Goal: Task Accomplishment & Management: Complete application form

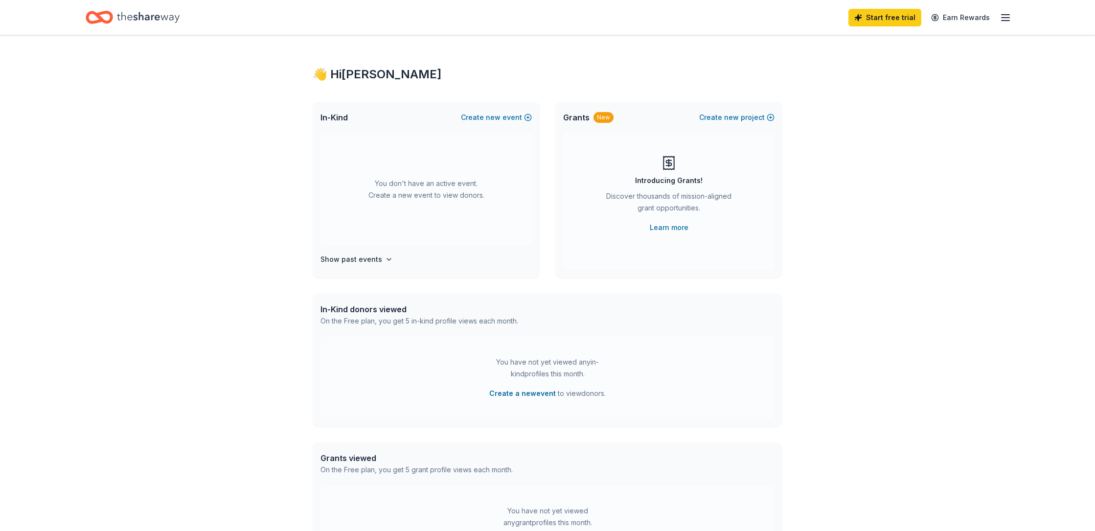
scroll to position [106, 0]
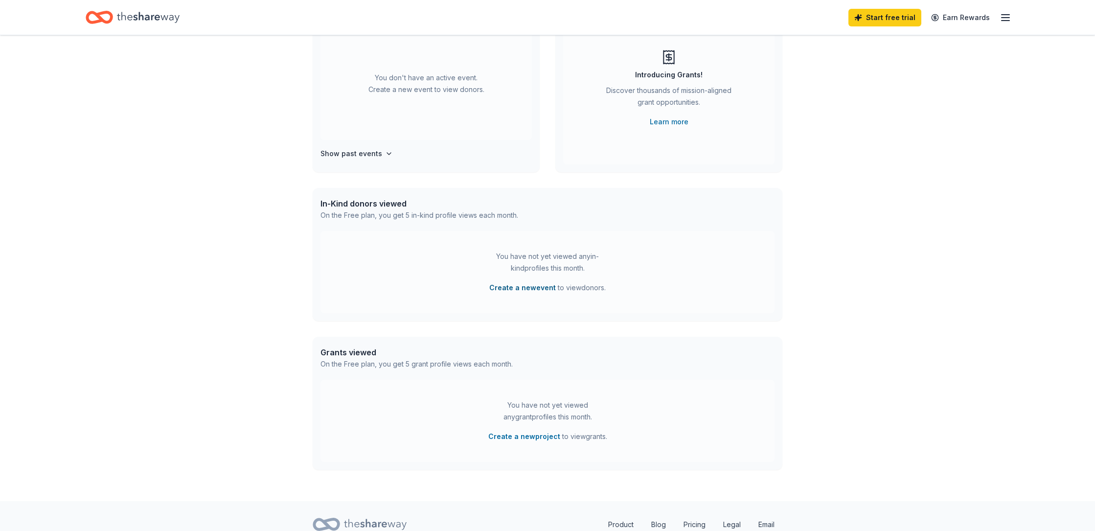
click at [511, 294] on button "Create a new event" at bounding box center [522, 288] width 67 height 12
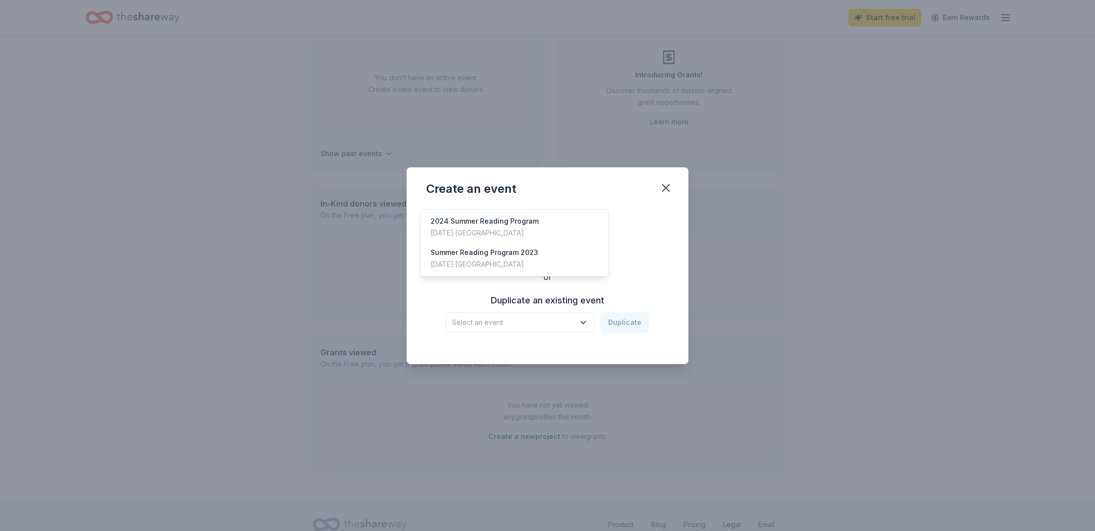
click at [489, 328] on span "Select an event" at bounding box center [513, 323] width 122 height 12
click at [470, 264] on div "Create from scratch Continue or Duplicate an existing event Select an event Dup…" at bounding box center [547, 278] width 243 height 142
click at [533, 248] on button "Continue" at bounding box center [547, 252] width 47 height 20
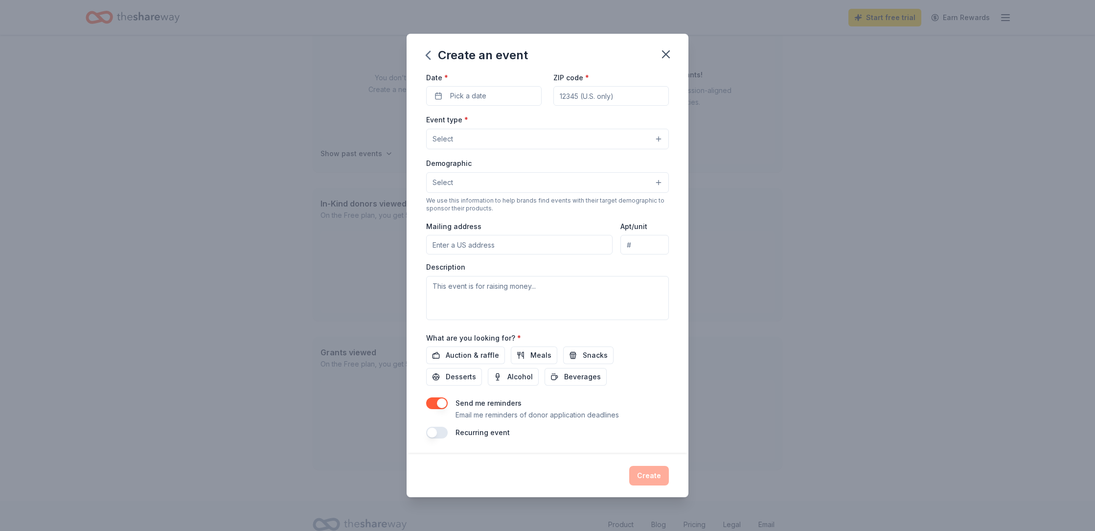
scroll to position [219, 0]
click at [446, 349] on span "Auction & raffle" at bounding box center [472, 355] width 53 height 12
click at [426, 397] on button "button" at bounding box center [437, 403] width 22 height 12
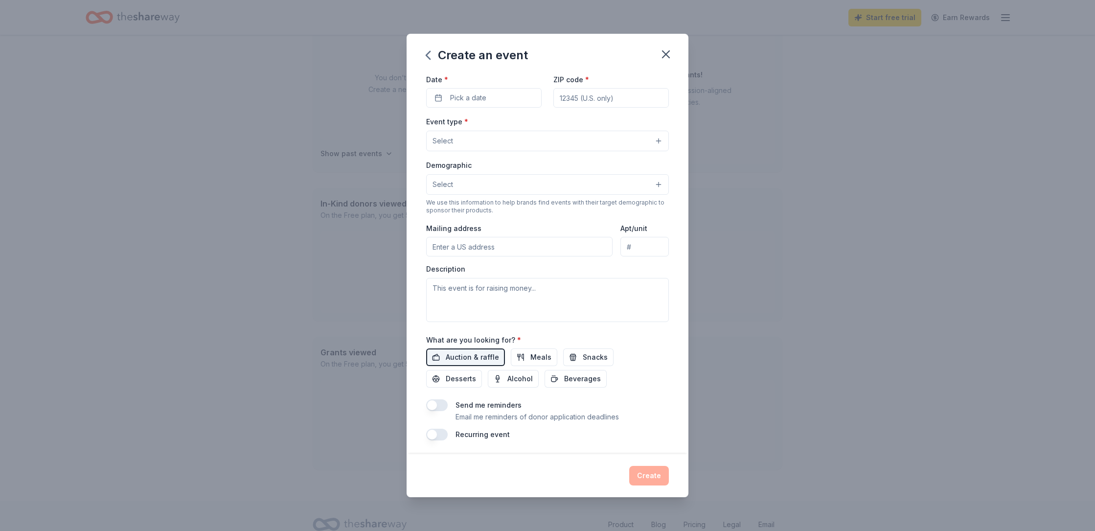
click at [497, 151] on button "Select" at bounding box center [547, 141] width 243 height 21
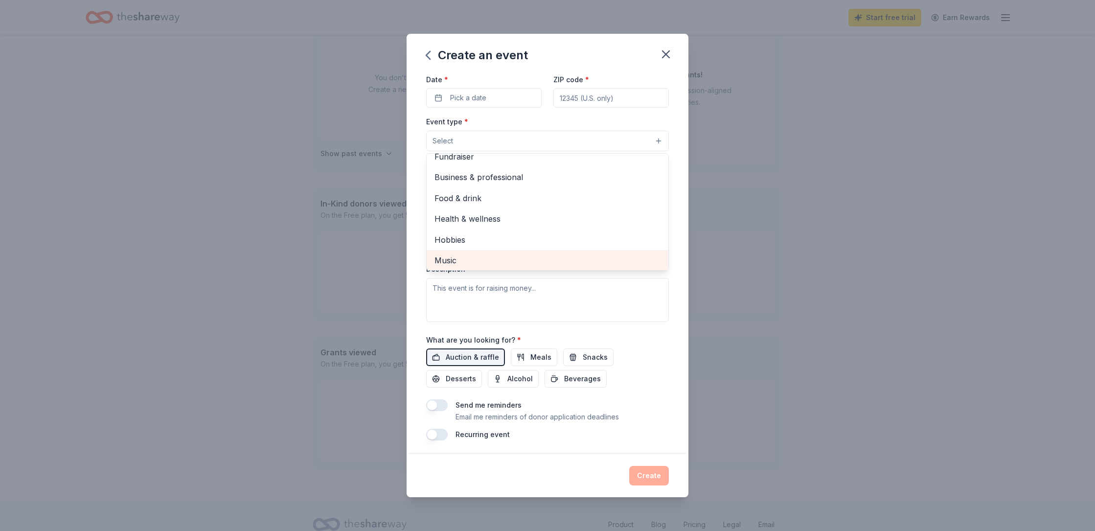
scroll to position [0, 0]
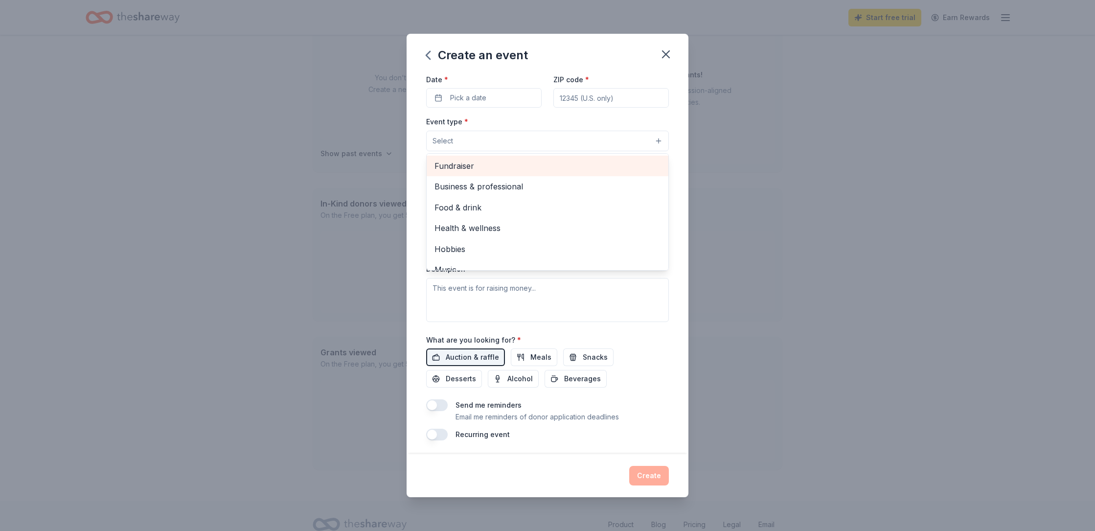
click at [439, 172] on span "Fundraiser" at bounding box center [548, 166] width 226 height 13
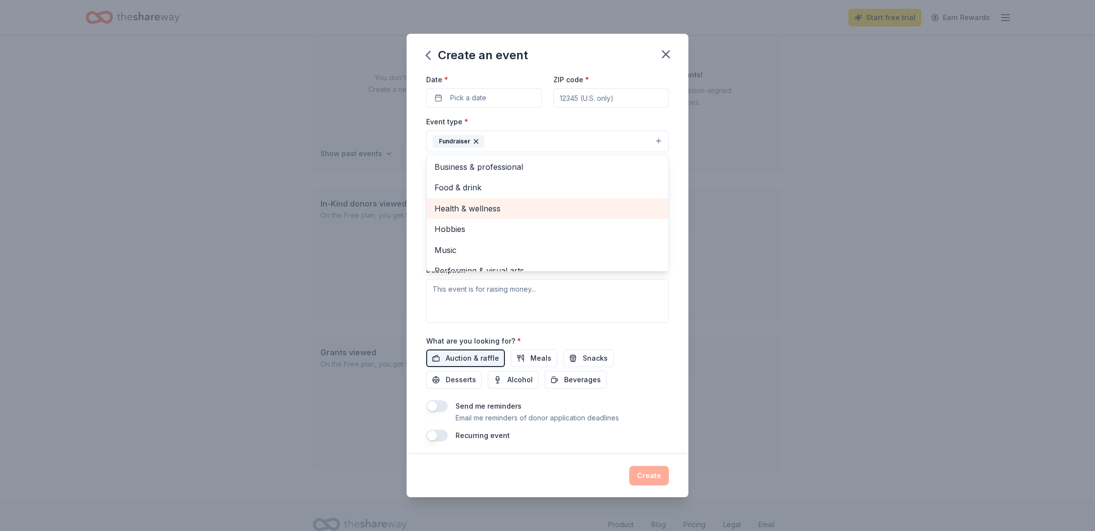
scroll to position [15, 0]
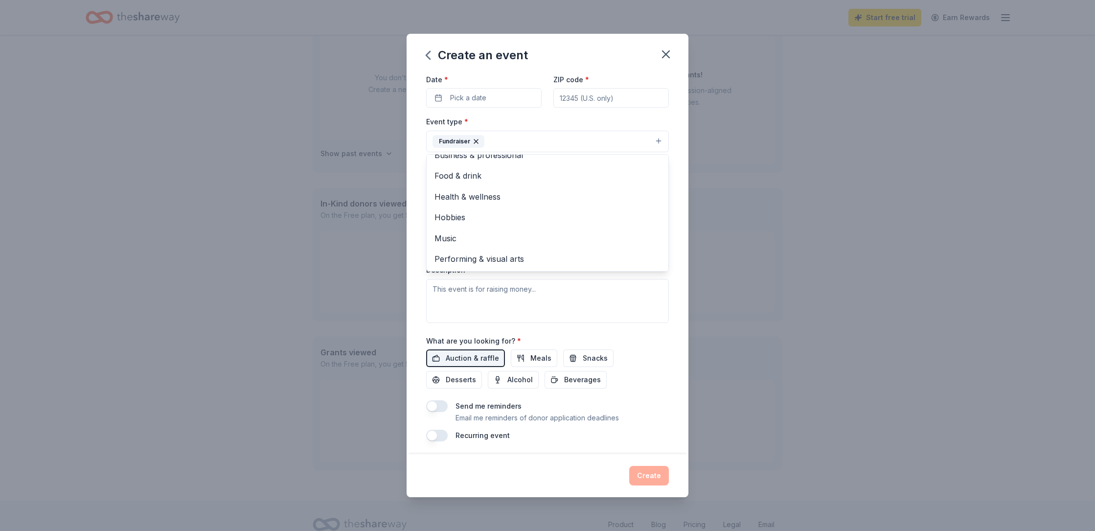
click at [407, 352] on div "Event name * 0 /100 Event website Attendance * Date * Pick a date ZIP code * Ev…" at bounding box center [548, 264] width 282 height 382
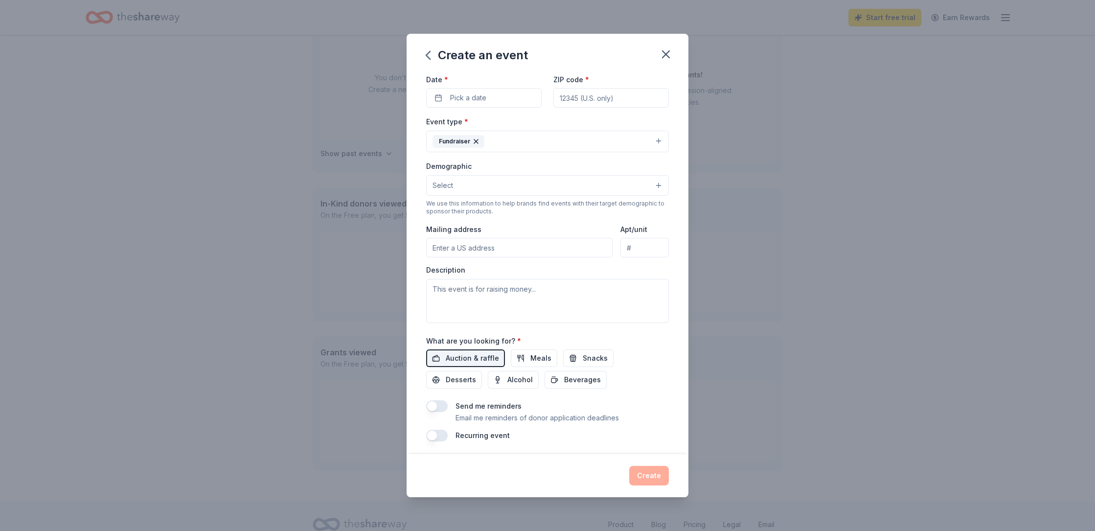
click at [484, 196] on button "Select" at bounding box center [547, 185] width 243 height 21
click at [458, 217] on span "All genders" at bounding box center [548, 210] width 226 height 13
click at [407, 288] on div "Event name * 0 /100 Event website Attendance * Date * Pick a date ZIP code * Ev…" at bounding box center [548, 264] width 282 height 382
click at [481, 197] on button "All genders" at bounding box center [547, 186] width 243 height 22
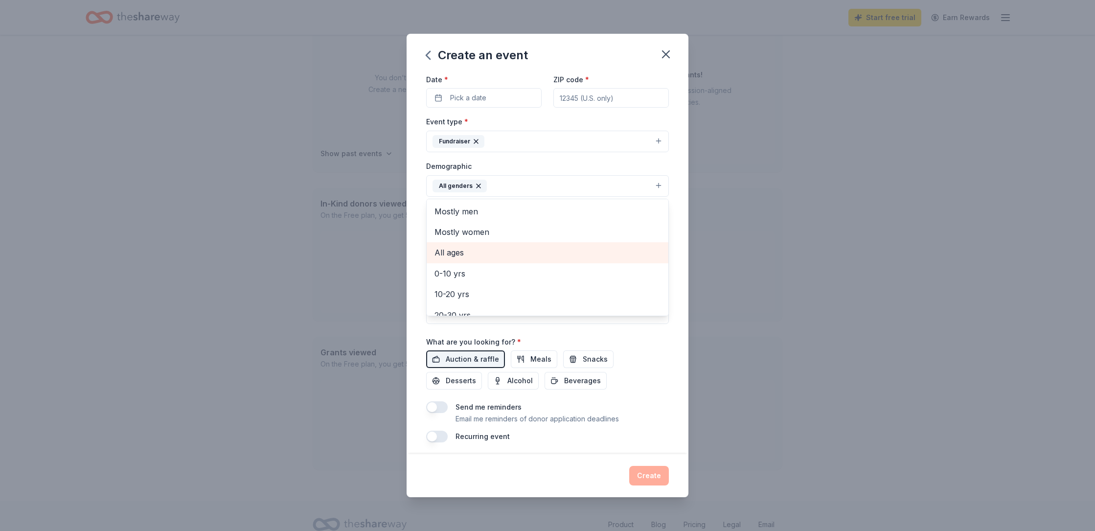
click at [435, 259] on span "All ages" at bounding box center [548, 252] width 226 height 13
click at [407, 329] on div "Event name * 0 /100 Event website Attendance * Date * Pick a date ZIP code * Ev…" at bounding box center [548, 264] width 282 height 382
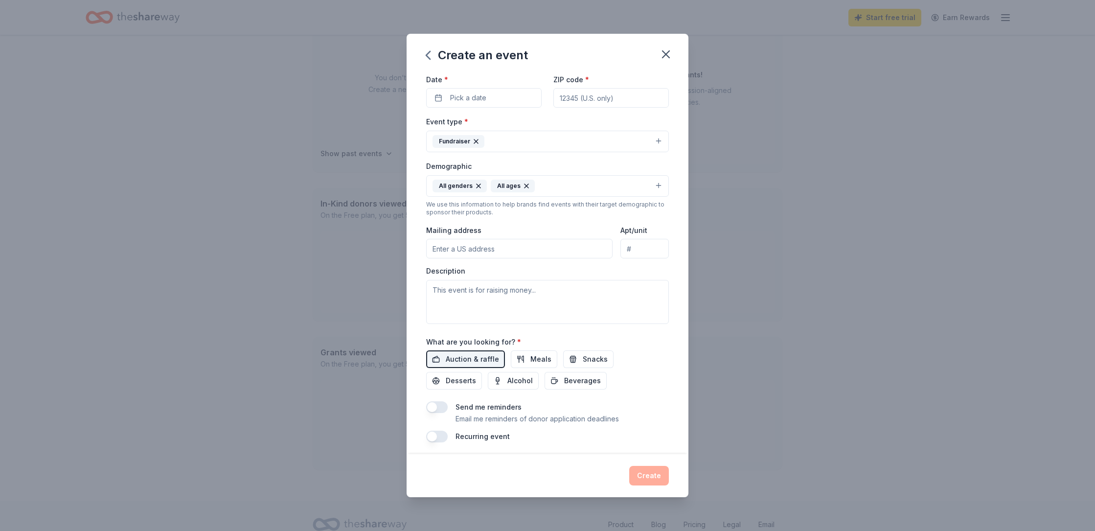
click at [426, 258] on input "Mailing address" at bounding box center [519, 249] width 186 height 20
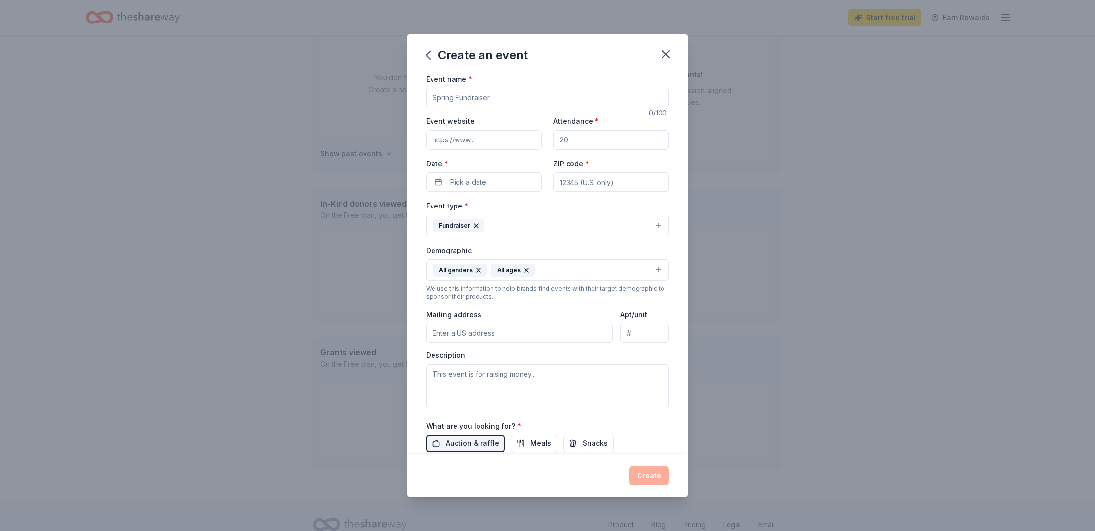
scroll to position [2, 0]
click at [578, 190] on input "ZIP code *" at bounding box center [612, 180] width 116 height 20
type input "79401"
click at [573, 150] on input "Attendance *" at bounding box center [612, 140] width 116 height 20
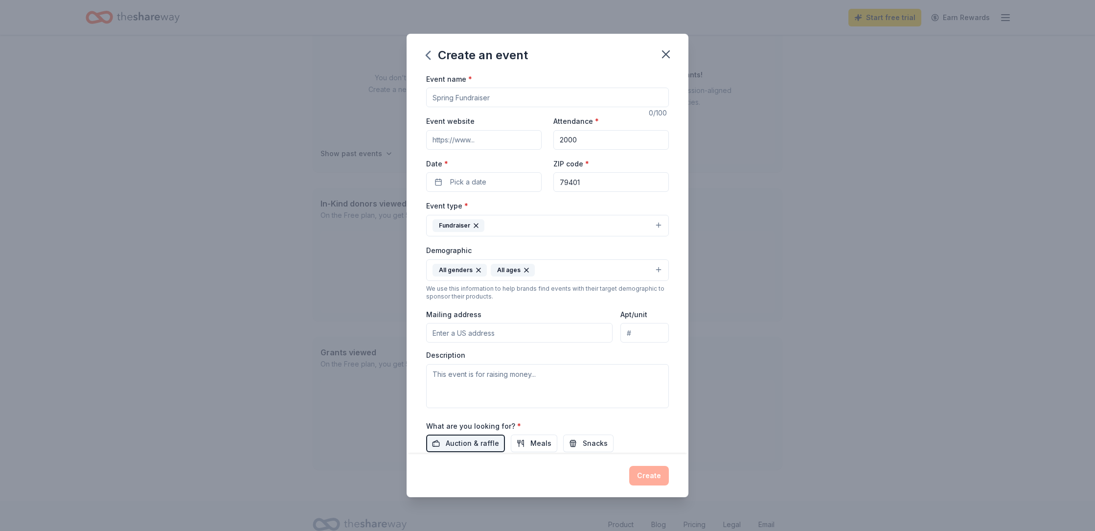
type input "2000"
click at [439, 150] on input "Event website" at bounding box center [484, 140] width 116 height 20
click at [497, 107] on input "Event name *" at bounding box center [547, 98] width 243 height 20
click at [475, 192] on button "Pick a date" at bounding box center [484, 182] width 116 height 20
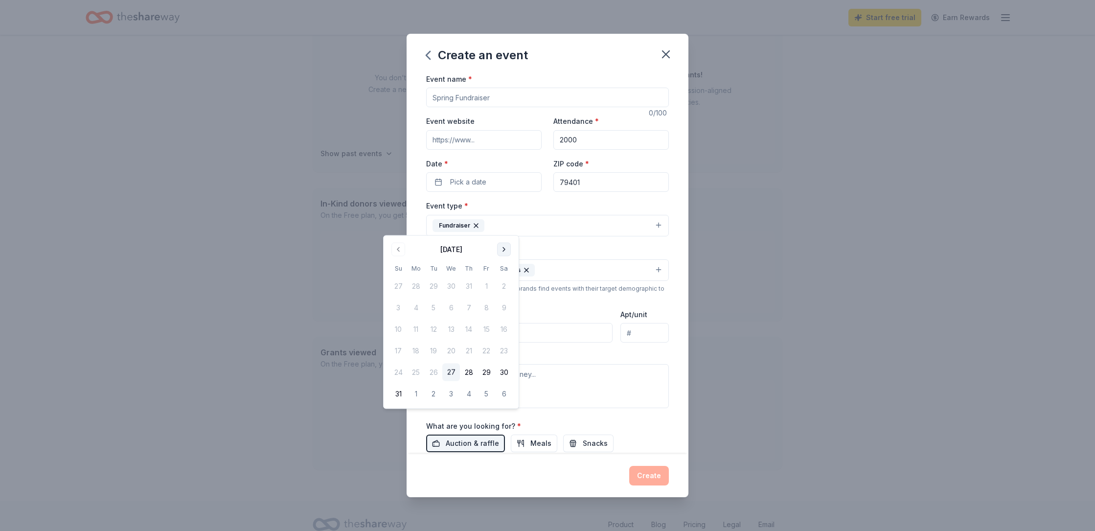
click at [511, 256] on button "Go to next month" at bounding box center [504, 250] width 14 height 14
click at [422, 338] on button "13" at bounding box center [416, 330] width 18 height 18
click at [618, 236] on div "Event type * Fundraiser" at bounding box center [547, 218] width 243 height 37
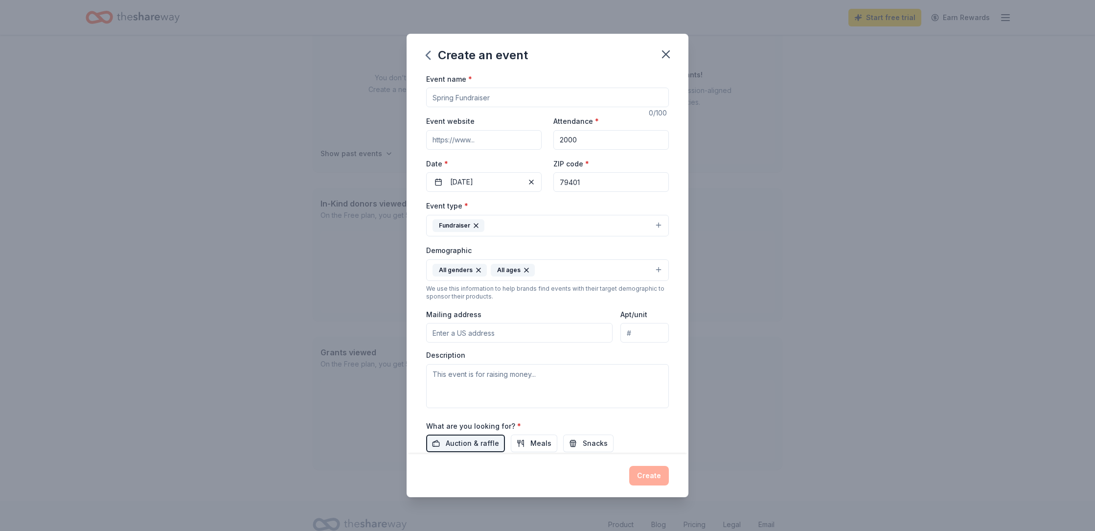
click at [446, 107] on input "Event name *" at bounding box center [547, 98] width 243 height 20
type input "City of Lubbock United Way Auction"
click at [550, 236] on div "Event type * Fundraiser" at bounding box center [547, 218] width 243 height 37
click at [426, 150] on input "Event website" at bounding box center [484, 140] width 116 height 20
paste input "https://www.32auctions.com/lbkunitedway2025"
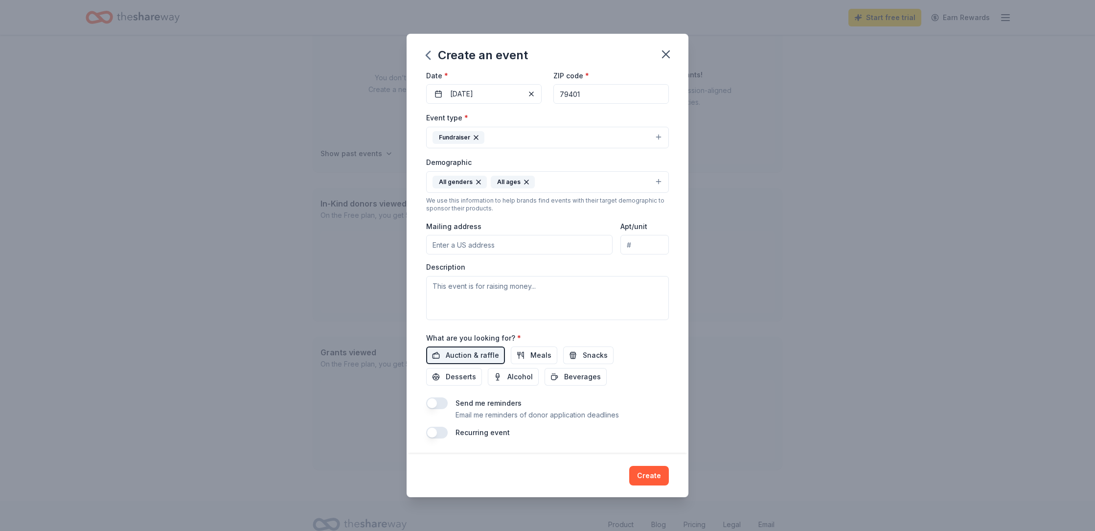
scroll to position [181, 0]
type input "https://www.32auctions.com/lbkunitedway2025"
click at [480, 293] on textarea at bounding box center [547, 298] width 243 height 44
paste textarea "All proceeds from the silent auction go directly to our local United Way to sup…"
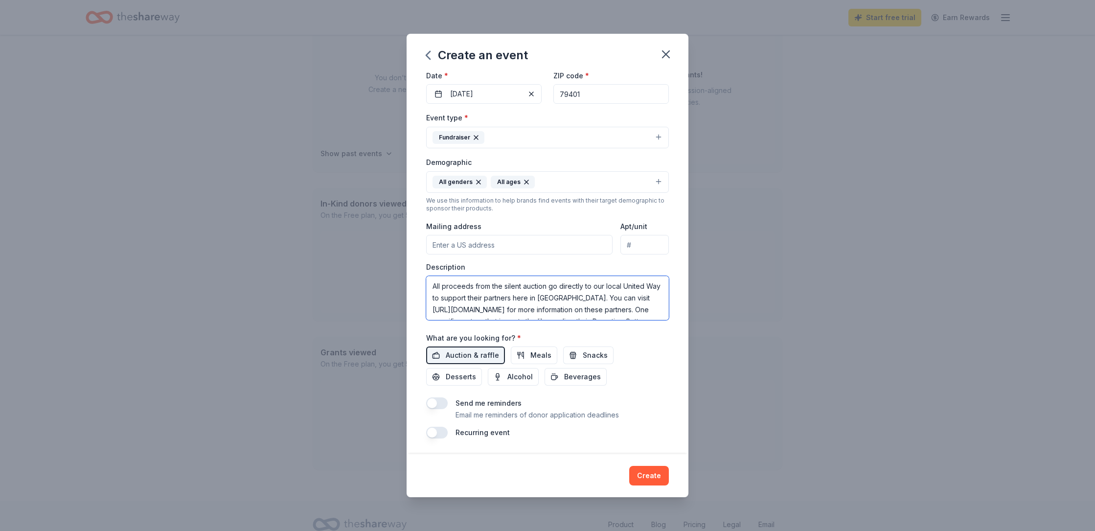
scroll to position [59, 0]
drag, startPoint x: 443, startPoint y: 286, endPoint x: 465, endPoint y: 352, distance: 70.1
click at [464, 353] on div "Event name * City of Lubbock United Way Auction 34 /100 Event website https://w…" at bounding box center [547, 212] width 243 height 454
drag, startPoint x: 560, startPoint y: 299, endPoint x: 550, endPoint y: 280, distance: 21.1
click at [550, 280] on textarea "All proceeds from the silent auction go directly to our local United Way to sup…" at bounding box center [547, 298] width 243 height 44
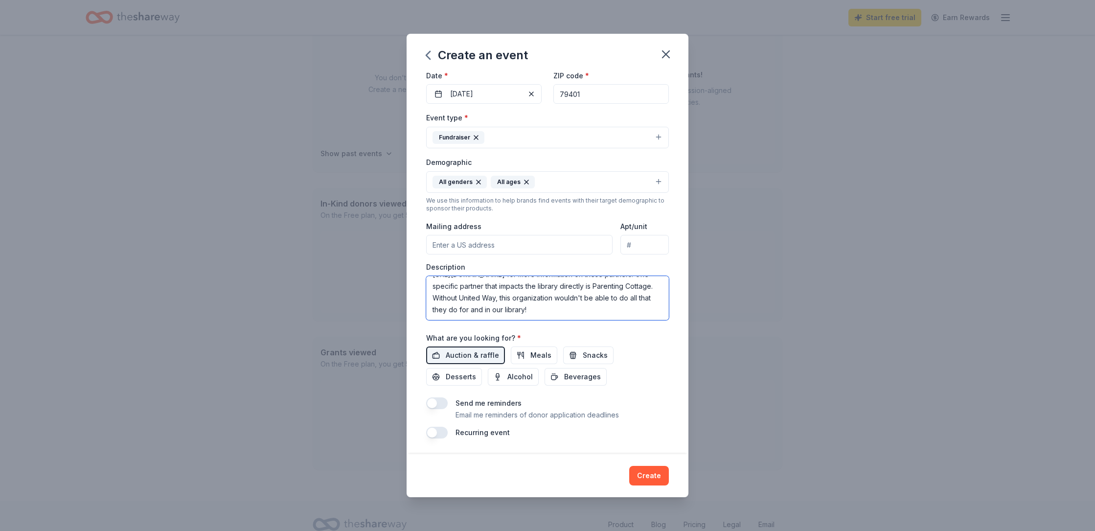
click at [550, 280] on textarea "All proceeds from the silent auction go directly to our local United Way to sup…" at bounding box center [547, 298] width 243 height 44
drag, startPoint x: 550, startPoint y: 292, endPoint x: 549, endPoint y: 237, distance: 54.8
click at [549, 237] on div "Event type * Fundraiser Demographic All genders All ages We use this informatio…" at bounding box center [547, 216] width 243 height 208
click at [542, 297] on textarea "All proceeds from the silent auction go directly to our local United Way to sup…" at bounding box center [547, 298] width 243 height 44
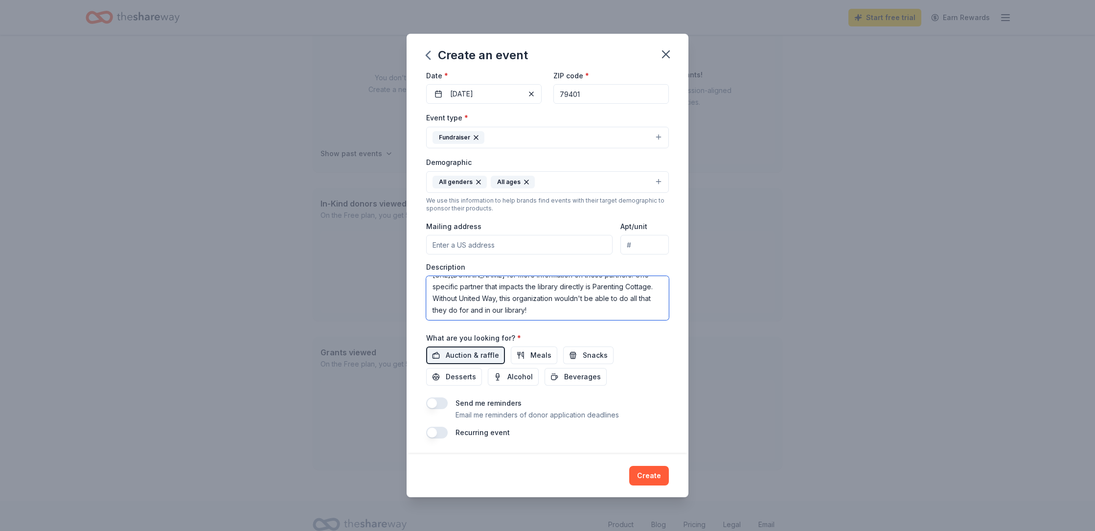
scroll to position [40, 0]
drag, startPoint x: 510, startPoint y: 299, endPoint x: 517, endPoint y: 311, distance: 14.2
click at [517, 312] on textarea "All proceeds from the silent auction go directly to our local United Way to sup…" at bounding box center [547, 298] width 243 height 44
click at [506, 299] on textarea "All proceeds from the silent auction go directly to our local United Way to sup…" at bounding box center [547, 298] width 243 height 44
click at [426, 292] on textarea "All proceeds from the silent auction go directly to our local United Way to sup…" at bounding box center [547, 298] width 243 height 44
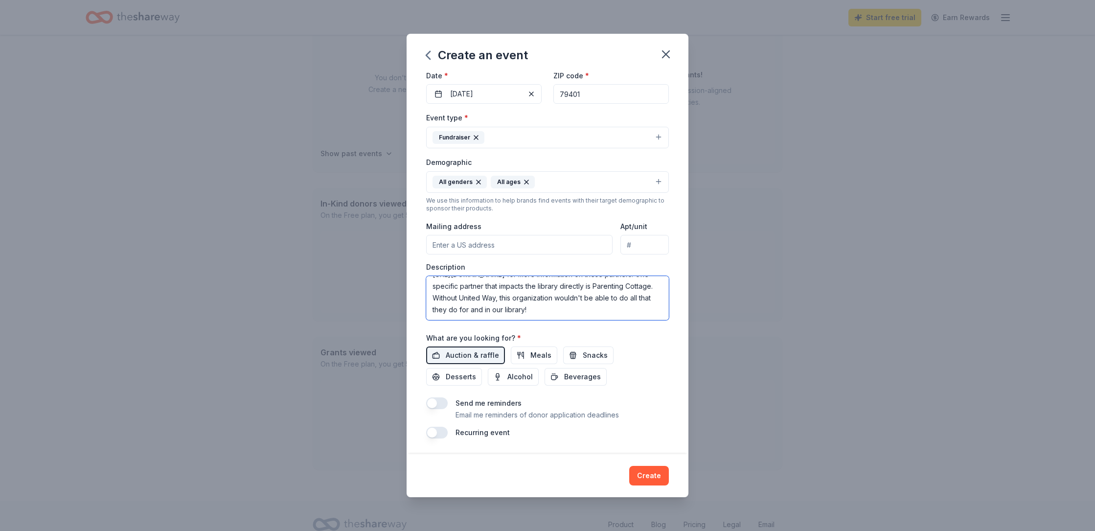
click at [426, 292] on textarea "All proceeds from the silent auction go directly to our local United Way to sup…" at bounding box center [547, 298] width 243 height 44
drag, startPoint x: 528, startPoint y: 279, endPoint x: 668, endPoint y: 317, distance: 145.1
click at [668, 318] on textarea "All proceeds from the silent auction go directly to our local United Way to sup…" at bounding box center [547, 298] width 243 height 44
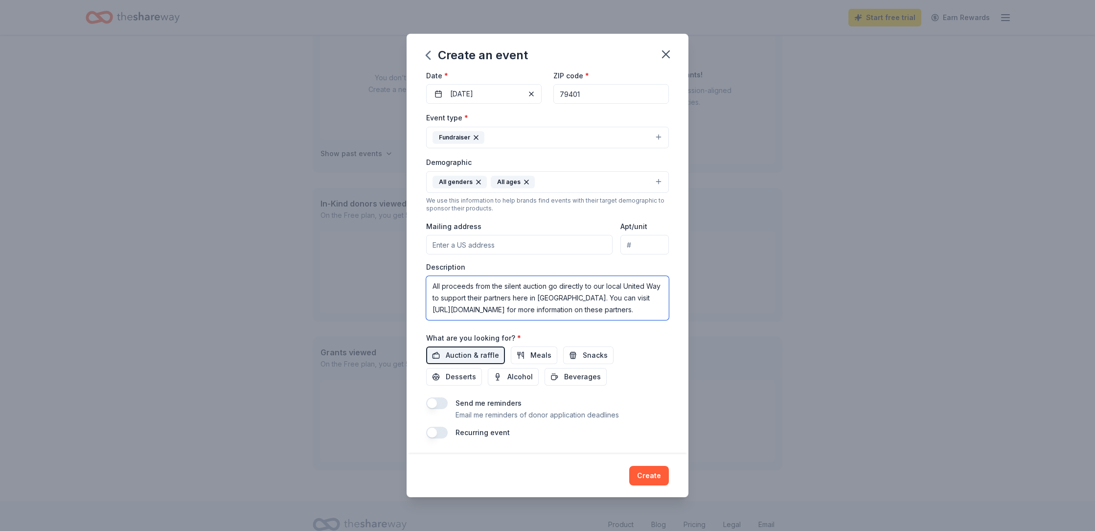
drag, startPoint x: 537, startPoint y: 306, endPoint x: 451, endPoint y: 247, distance: 104.8
click at [450, 247] on div "Event type * Fundraiser Demographic All genders All ages We use this informatio…" at bounding box center [547, 216] width 243 height 208
click at [474, 287] on textarea "All proceeds from the silent auction go directly to our local United Way to sup…" at bounding box center [547, 298] width 243 height 44
click at [491, 279] on textarea "All proceeds from the silent auction go directly to our local United Way to sup…" at bounding box center [547, 298] width 243 height 44
drag, startPoint x: 642, startPoint y: 278, endPoint x: 617, endPoint y: 279, distance: 25.0
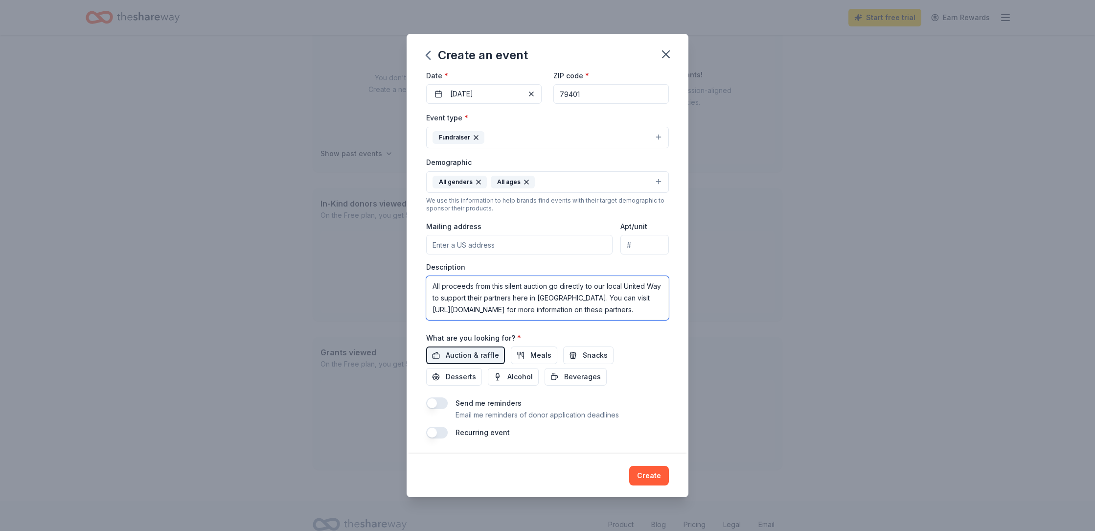
click at [617, 279] on textarea "All proceeds from this silent auction go directly to our local United Way to su…" at bounding box center [547, 298] width 243 height 44
click at [591, 285] on textarea "All proceeds from this silent auction go directly to our local United Way to su…" at bounding box center [547, 298] width 243 height 44
drag, startPoint x: 579, startPoint y: 286, endPoint x: 590, endPoint y: 317, distance: 32.7
click at [590, 317] on textarea "All proceeds from this silent auction go directly to our local United Way to su…" at bounding box center [547, 298] width 243 height 44
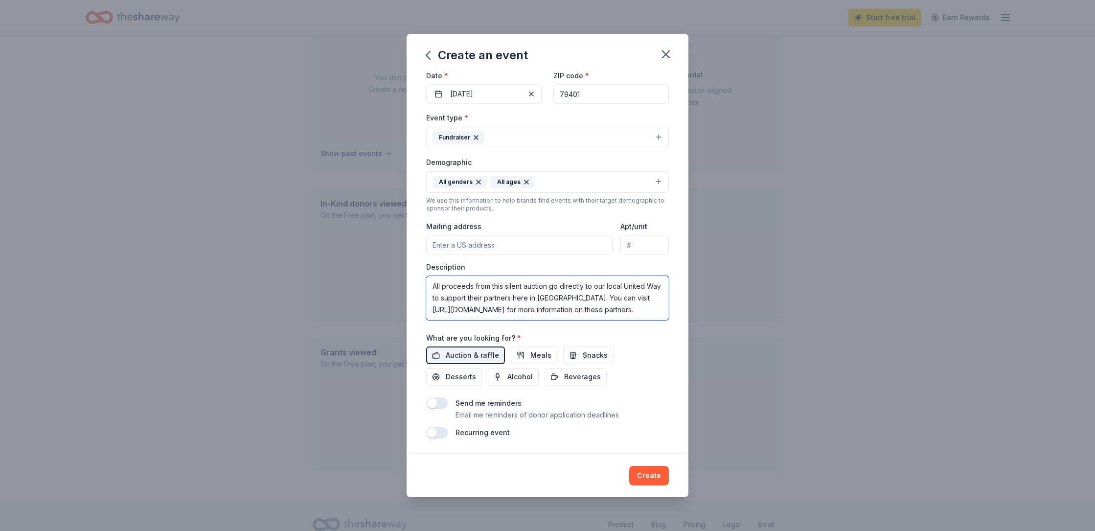
drag, startPoint x: 574, startPoint y: 299, endPoint x: 584, endPoint y: 328, distance: 31.6
click at [584, 330] on div "Event name * City of Lubbock United Way Auction 34 /100 Event website https://w…" at bounding box center [547, 212] width 243 height 454
click at [543, 320] on textarea "All proceeds from this silent auction go directly to our local United Way to su…" at bounding box center [547, 298] width 243 height 44
type textarea "All proceeds from this silent auction go directly to our local United Way to su…"
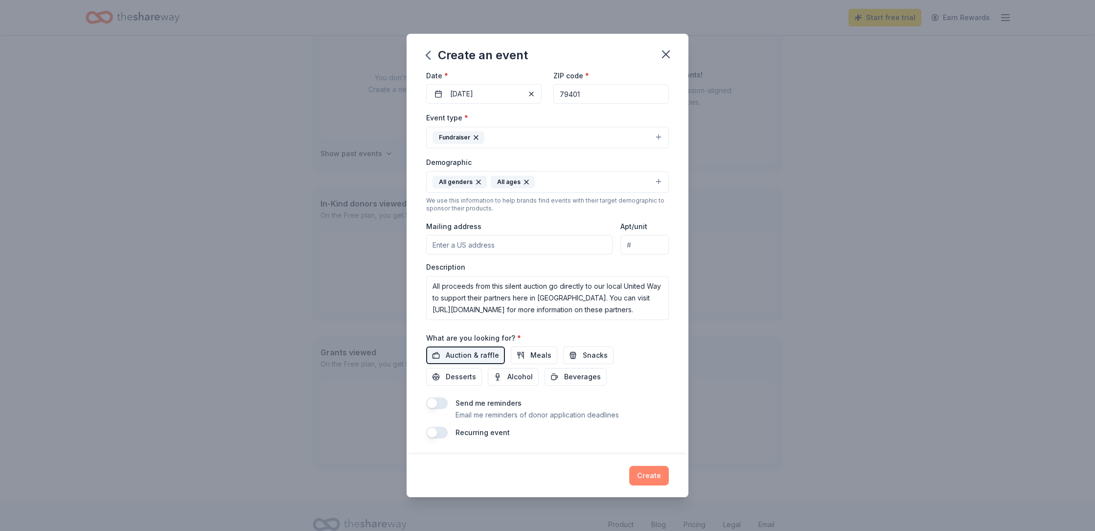
click at [669, 468] on button "Create" at bounding box center [649, 476] width 40 height 20
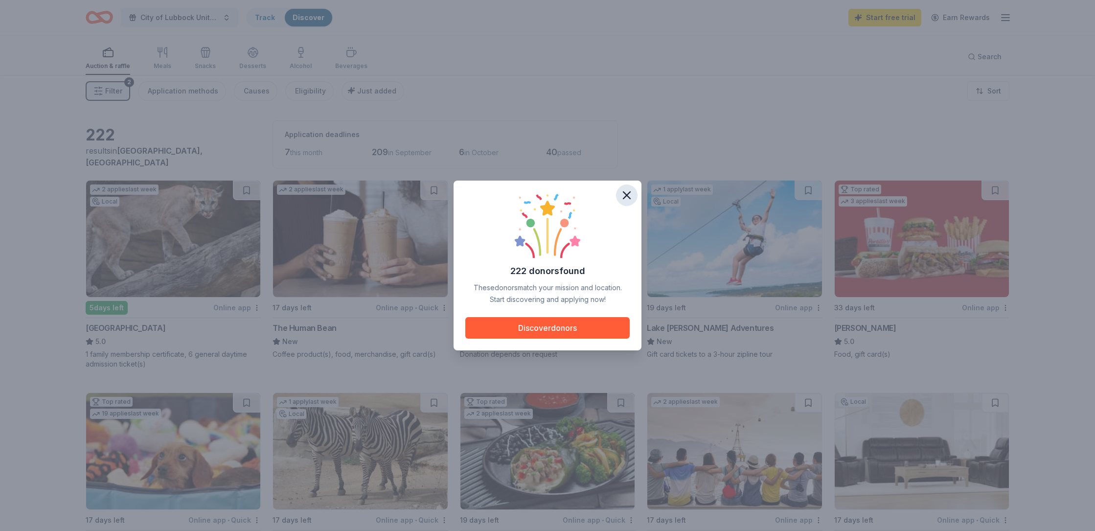
click at [634, 188] on icon "button" at bounding box center [627, 195] width 14 height 14
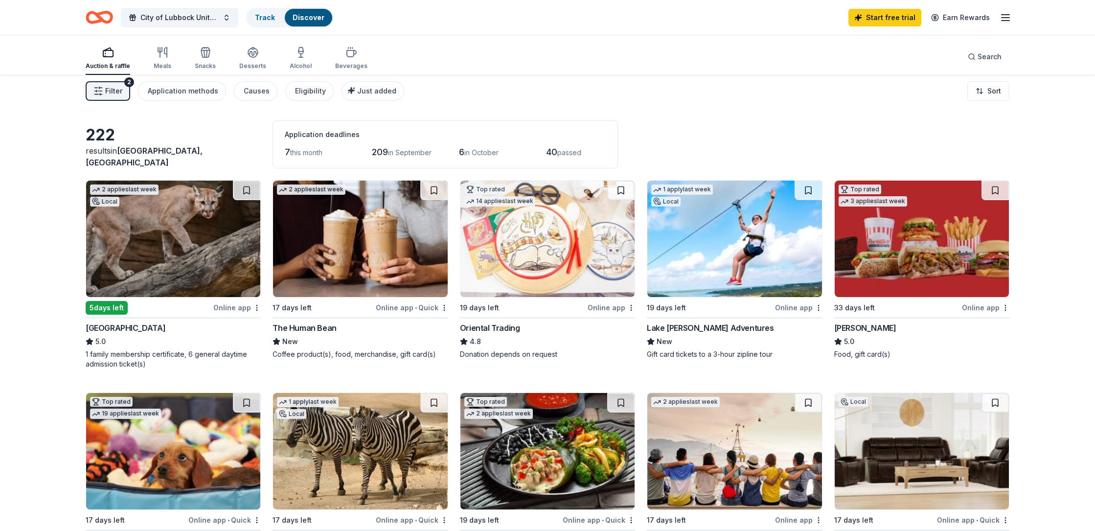
click at [125, 101] on button "Filter 2" at bounding box center [108, 91] width 45 height 20
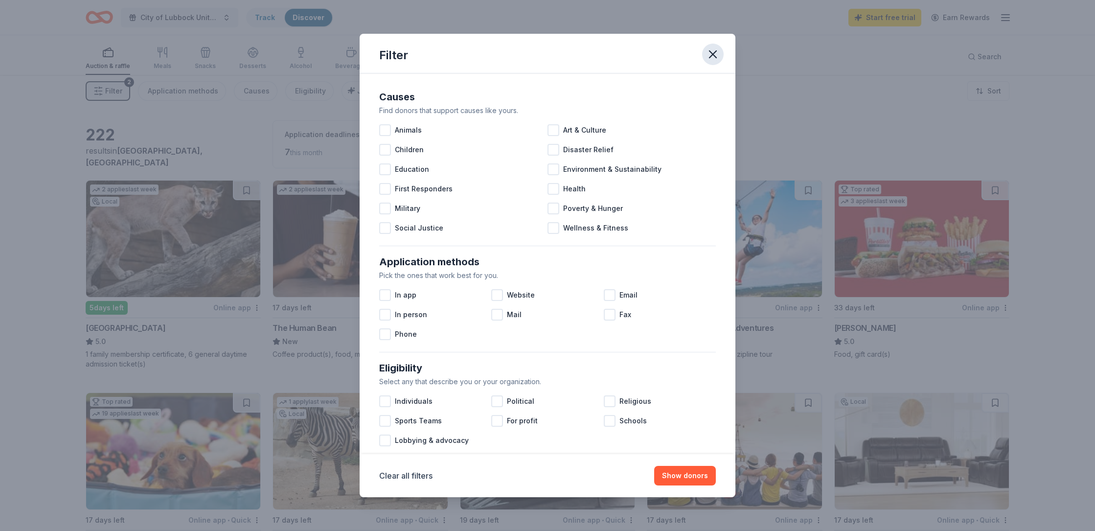
click at [724, 59] on button "button" at bounding box center [713, 55] width 22 height 22
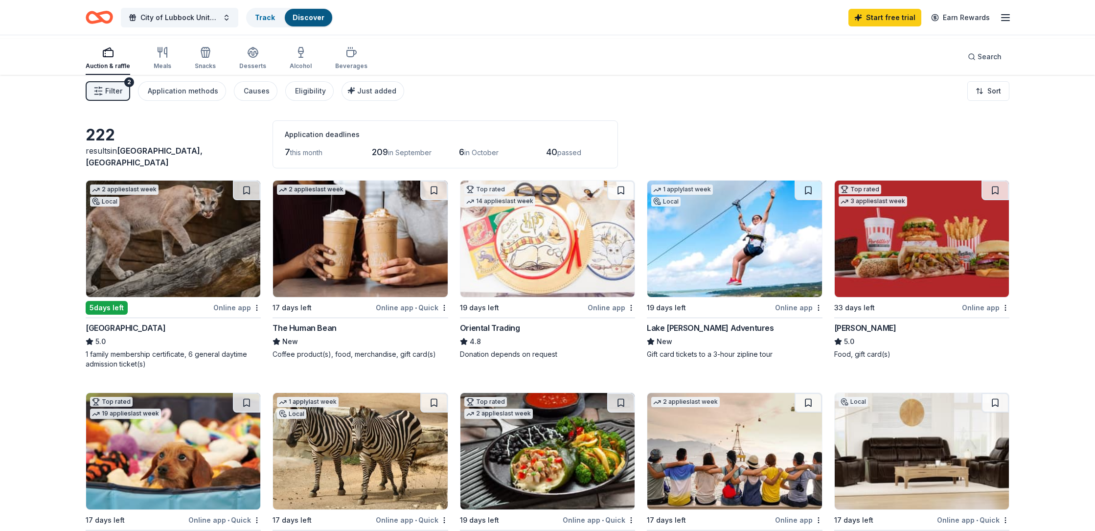
click at [357, 256] on img at bounding box center [360, 239] width 174 height 116
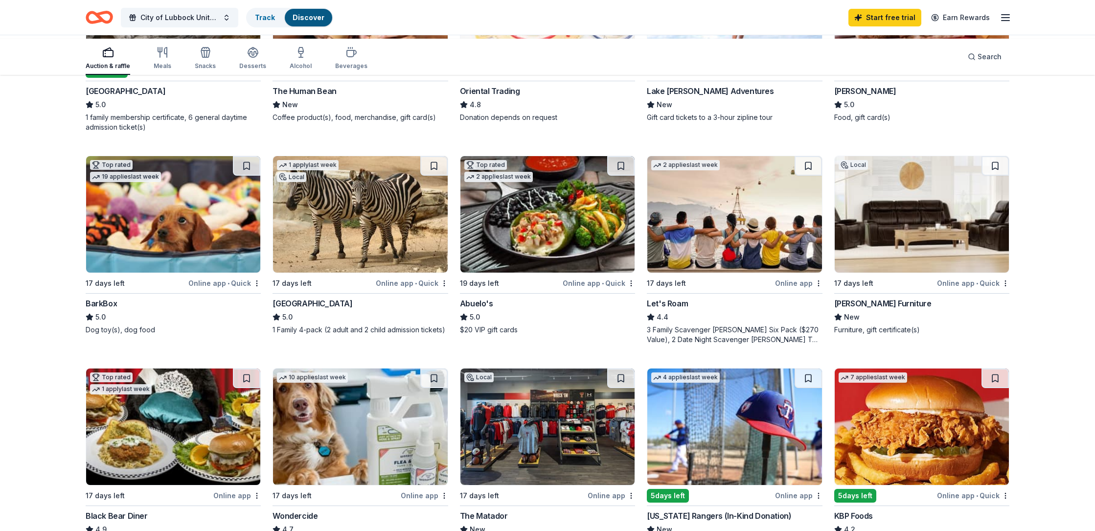
scroll to position [237, 0]
click at [238, 272] on img at bounding box center [173, 214] width 174 height 116
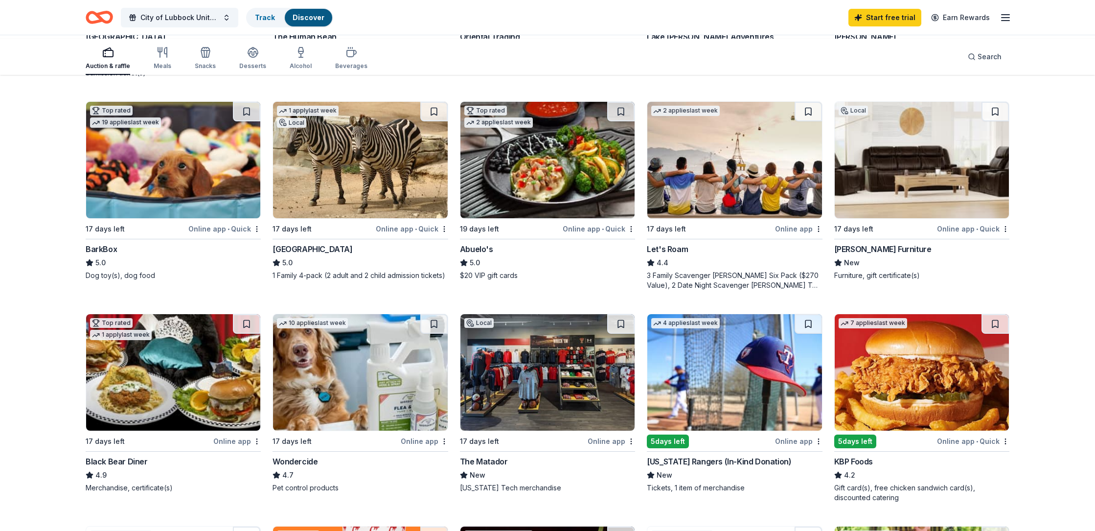
scroll to position [299, 0]
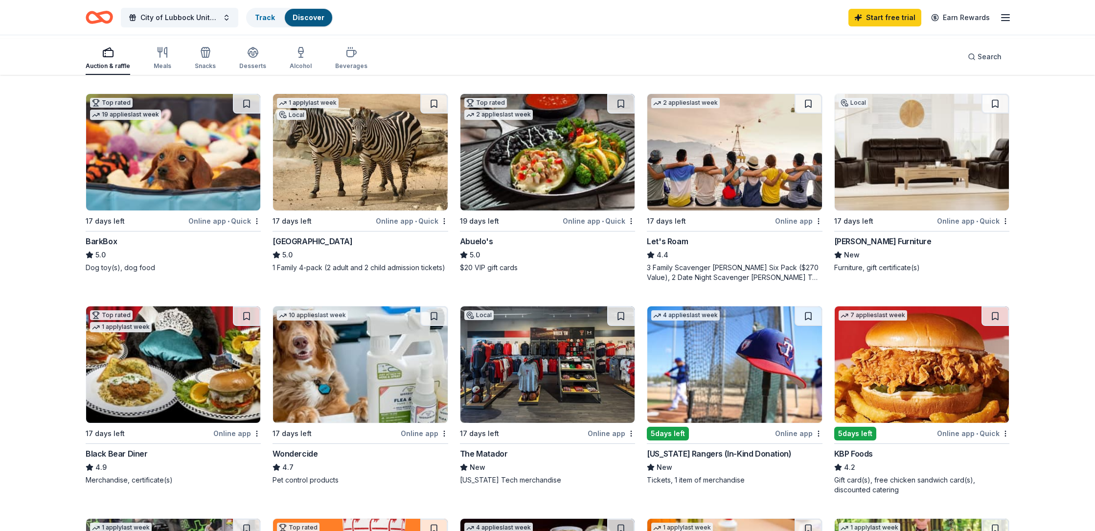
click at [872, 210] on img at bounding box center [922, 152] width 174 height 116
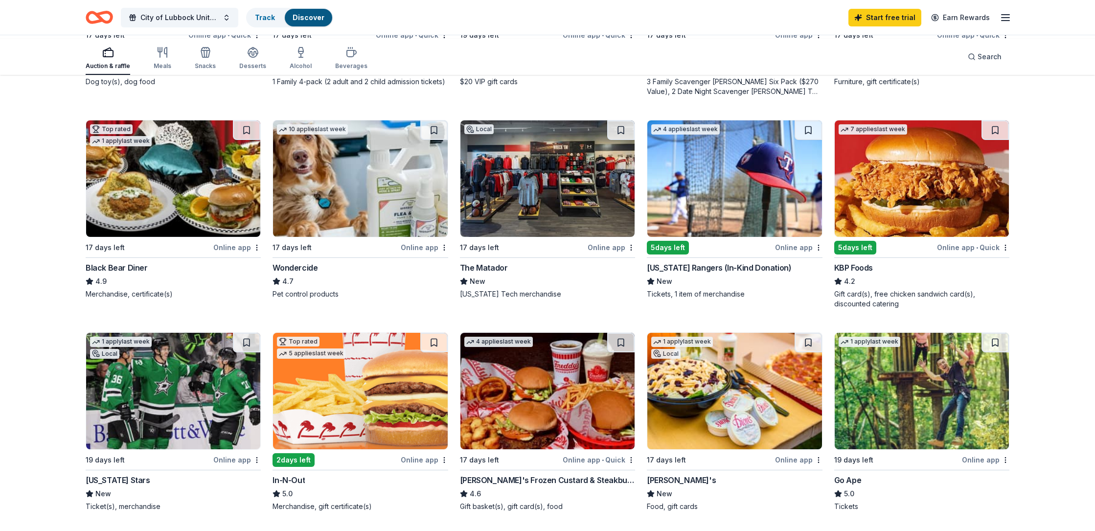
scroll to position [487, 0]
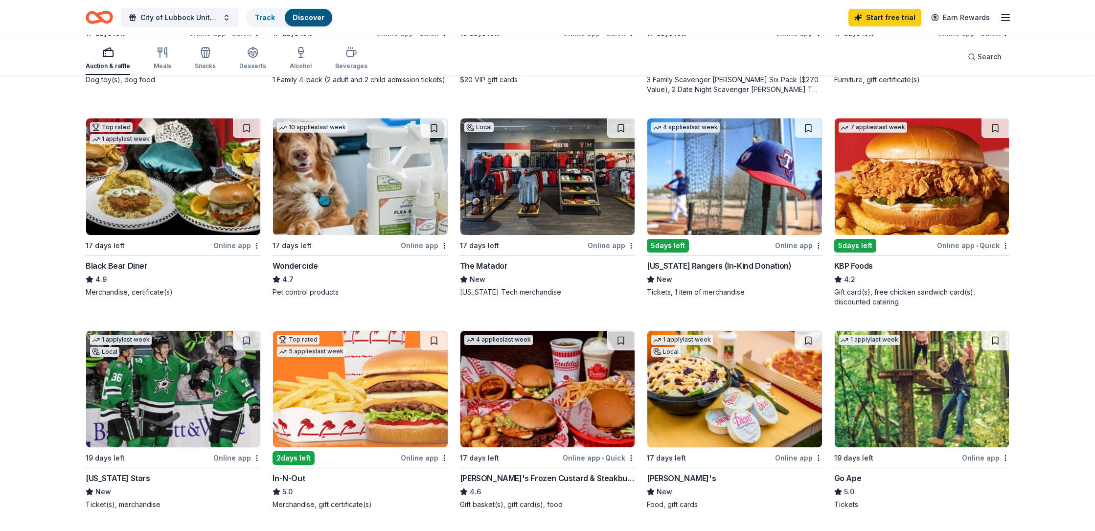
click at [519, 235] on img at bounding box center [548, 176] width 174 height 116
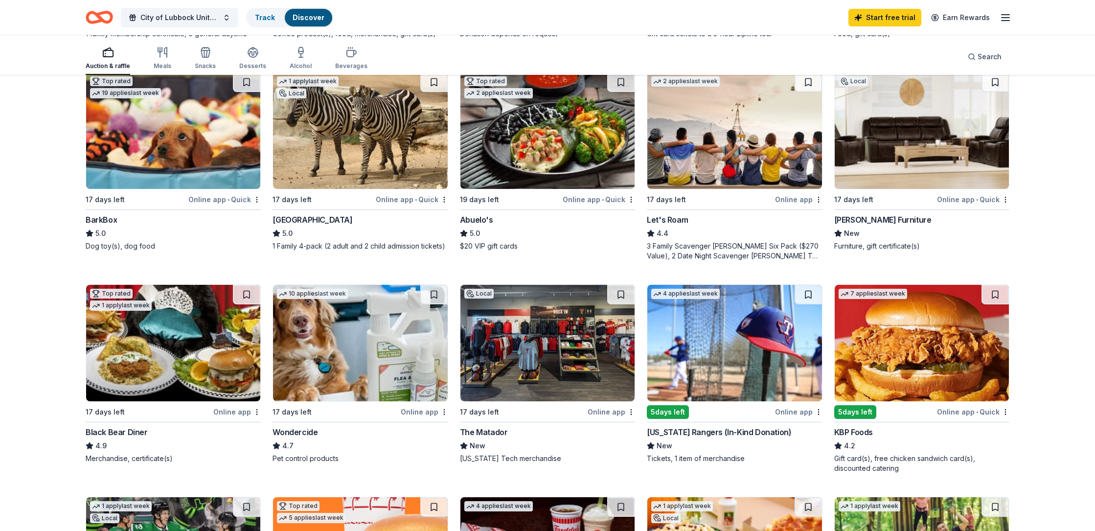
scroll to position [0, 0]
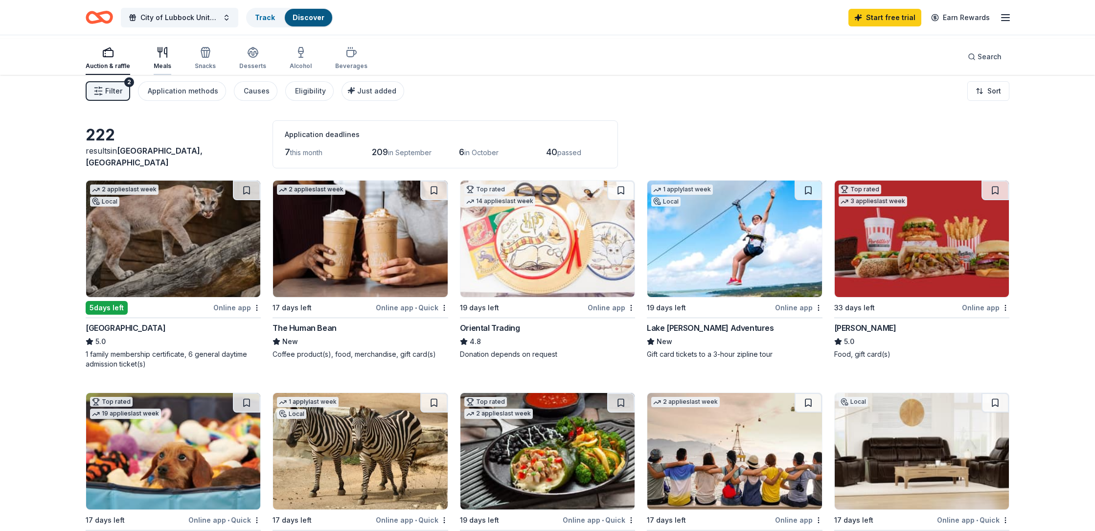
click at [168, 58] on icon "button" at bounding box center [163, 52] width 12 height 12
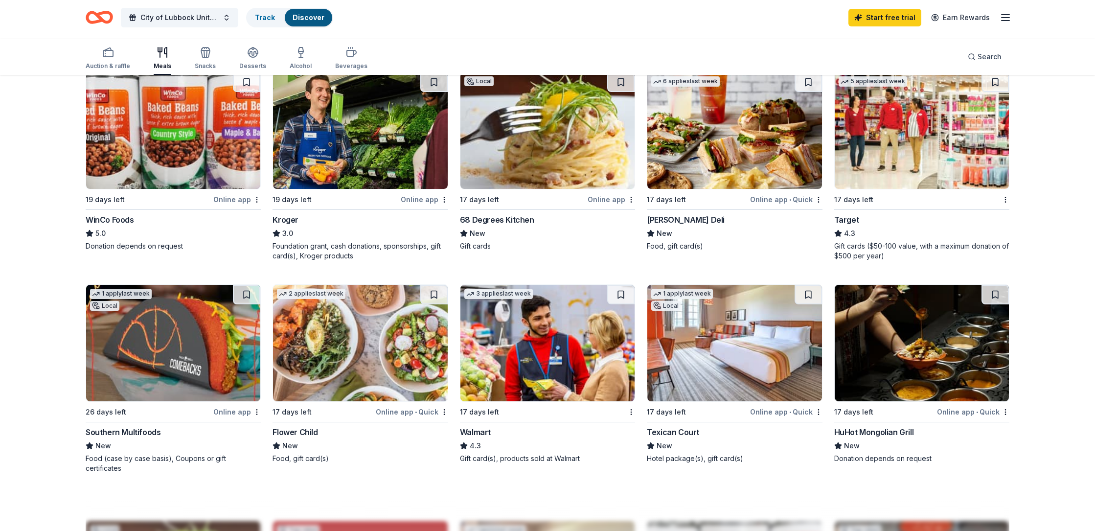
scroll to position [526, 0]
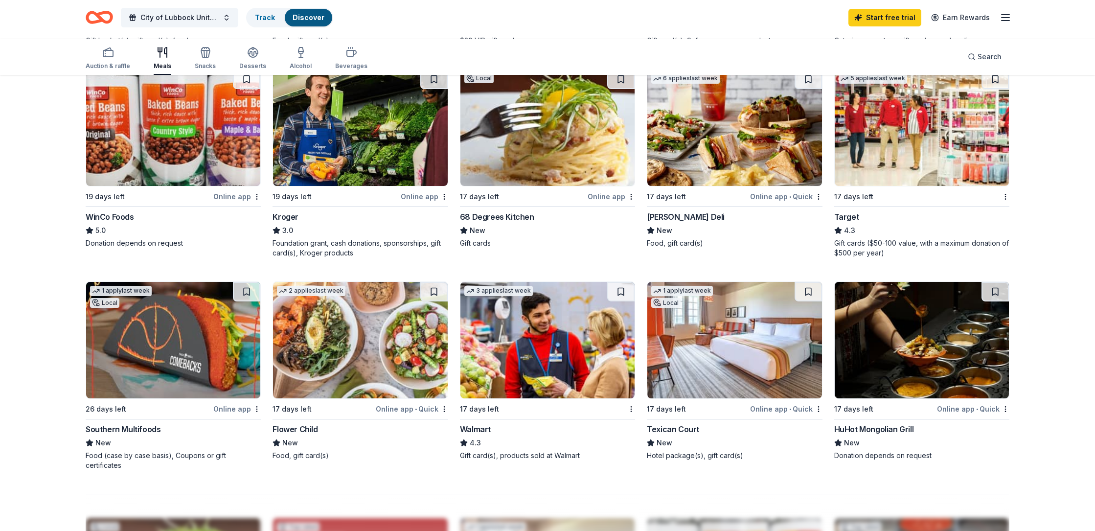
click at [900, 186] on img at bounding box center [922, 127] width 174 height 116
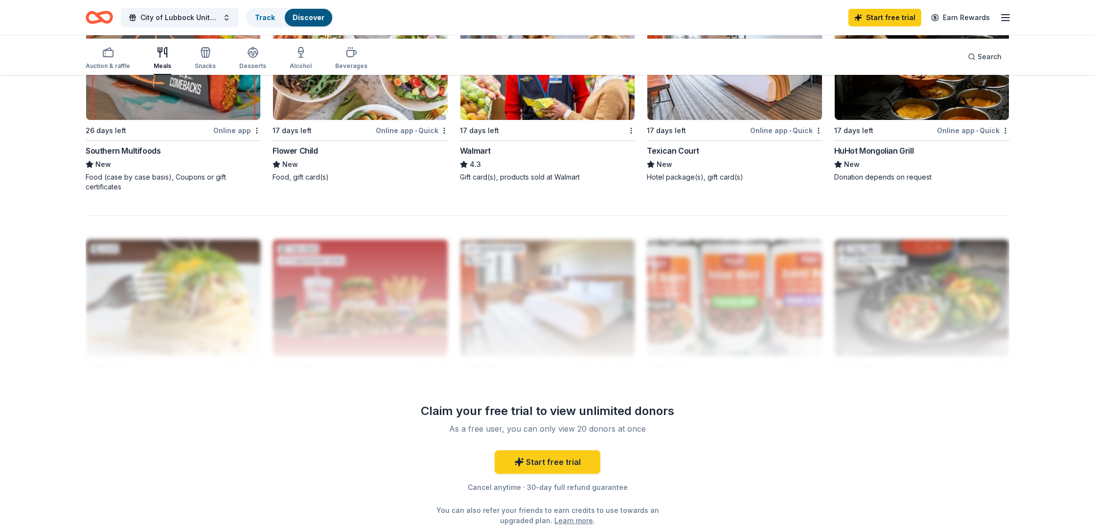
scroll to position [805, 0]
click at [571, 119] on img at bounding box center [548, 61] width 174 height 116
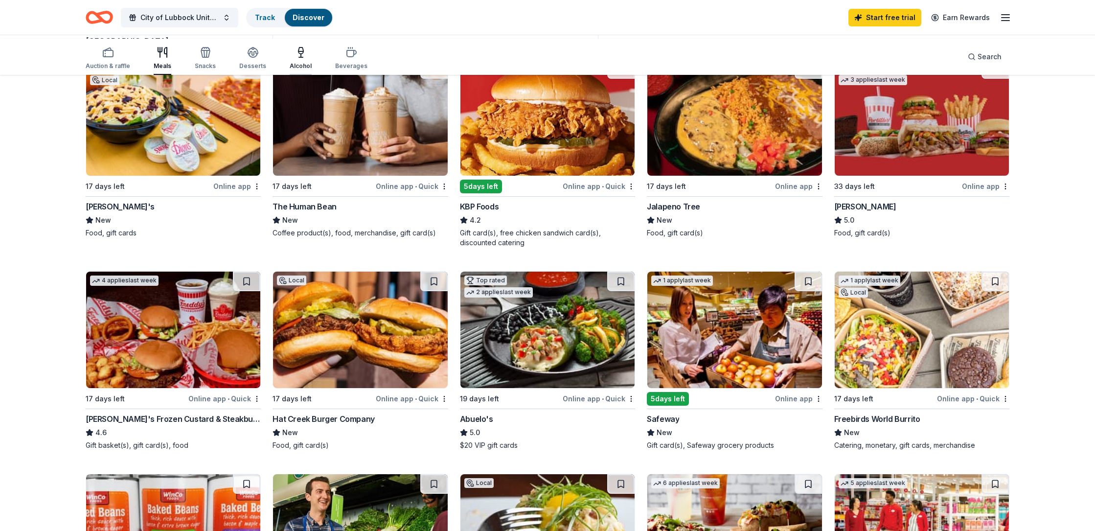
scroll to position [0, 0]
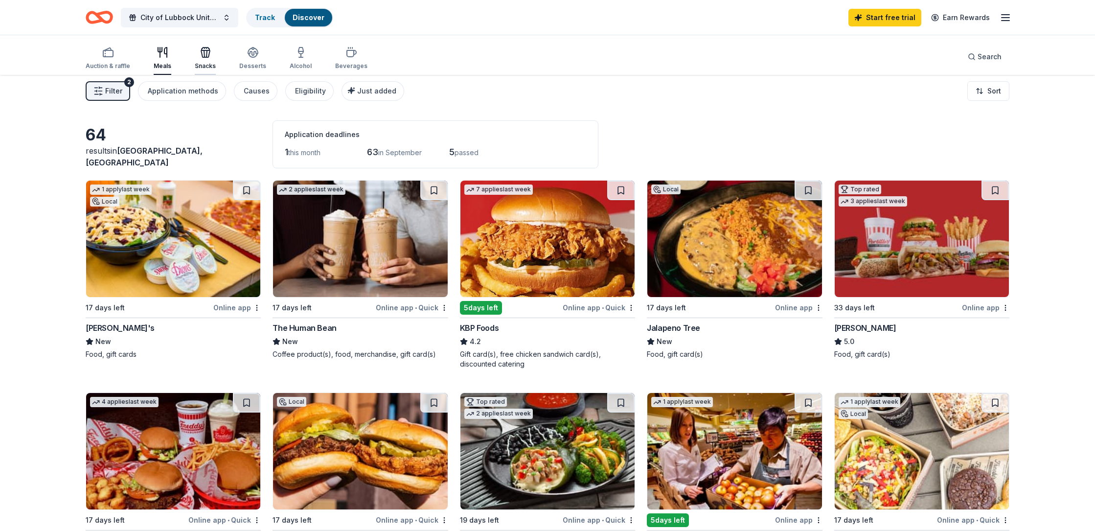
click at [216, 70] on div "Snacks" at bounding box center [205, 66] width 21 height 8
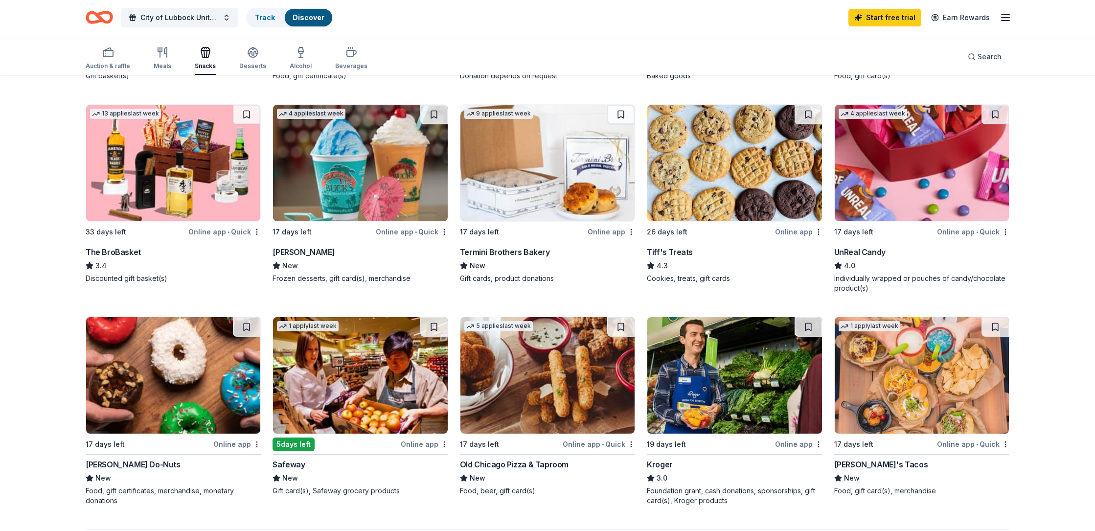
scroll to position [548, 0]
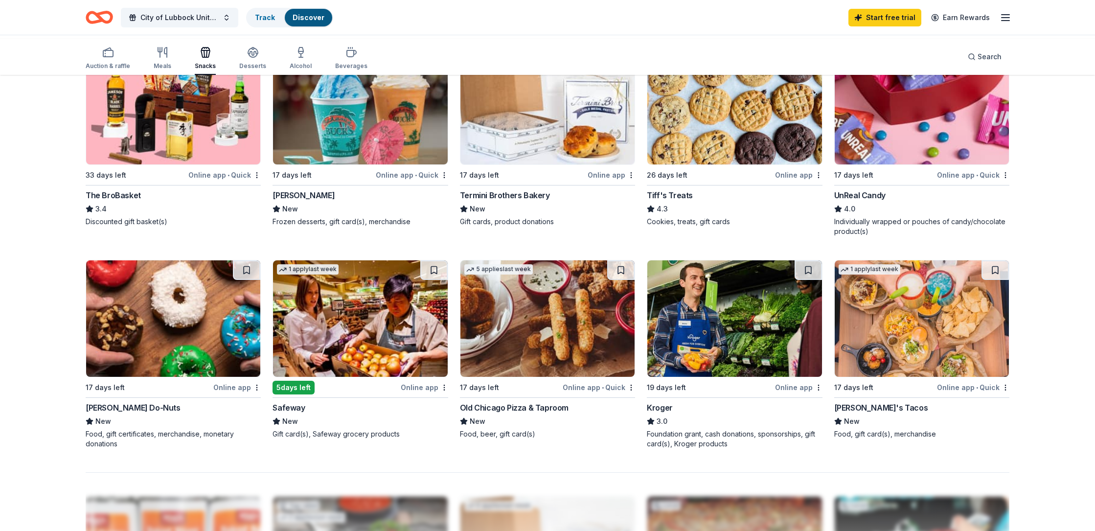
click at [726, 164] on img at bounding box center [734, 106] width 174 height 116
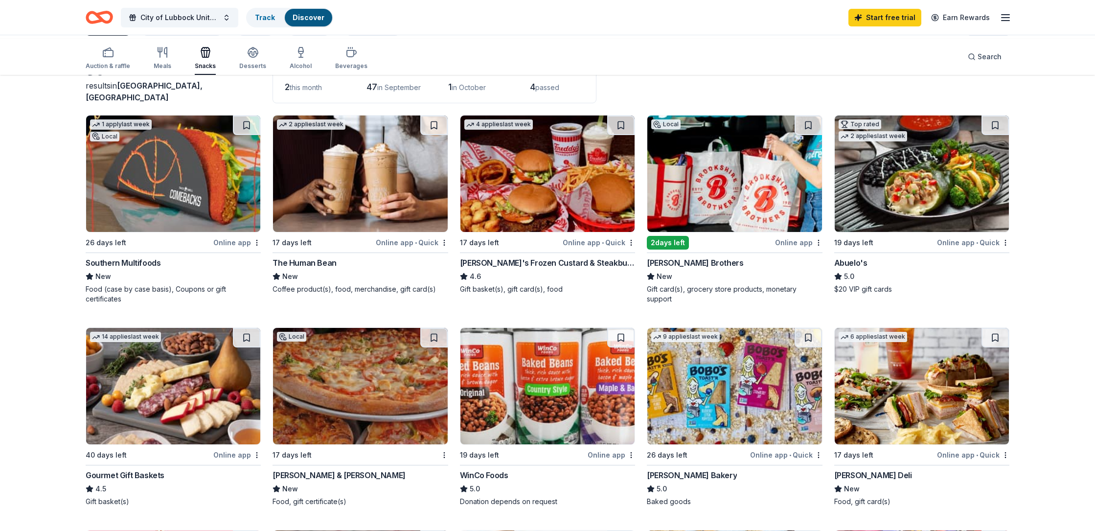
scroll to position [0, 0]
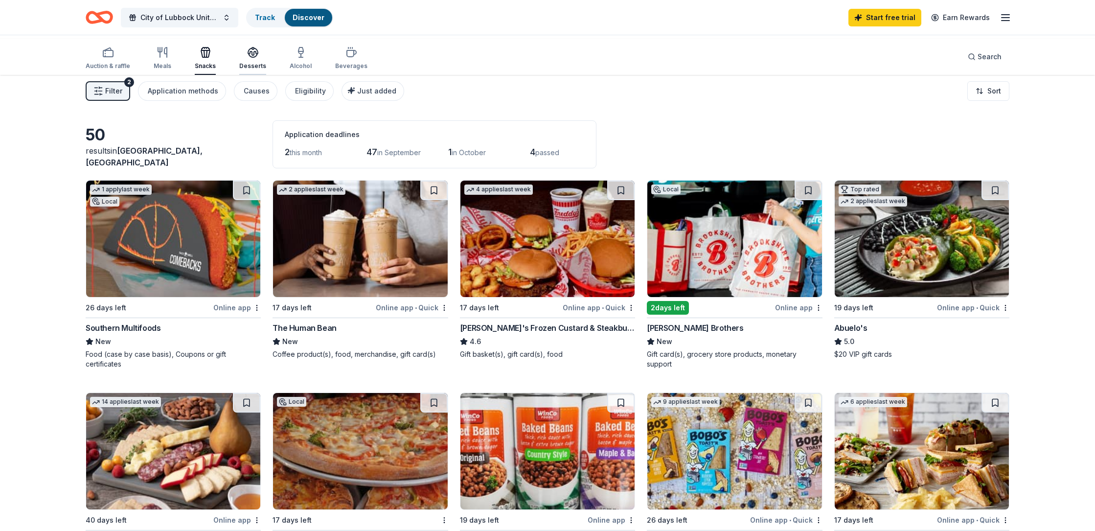
click at [266, 68] on div "Desserts" at bounding box center [252, 66] width 27 height 8
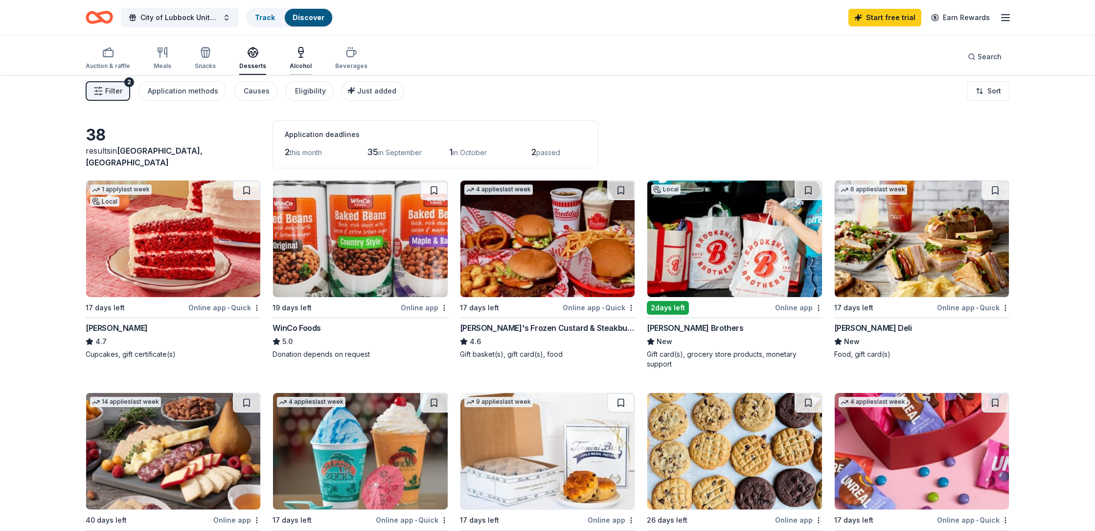
click at [312, 70] on div "Alcohol" at bounding box center [301, 66] width 22 height 8
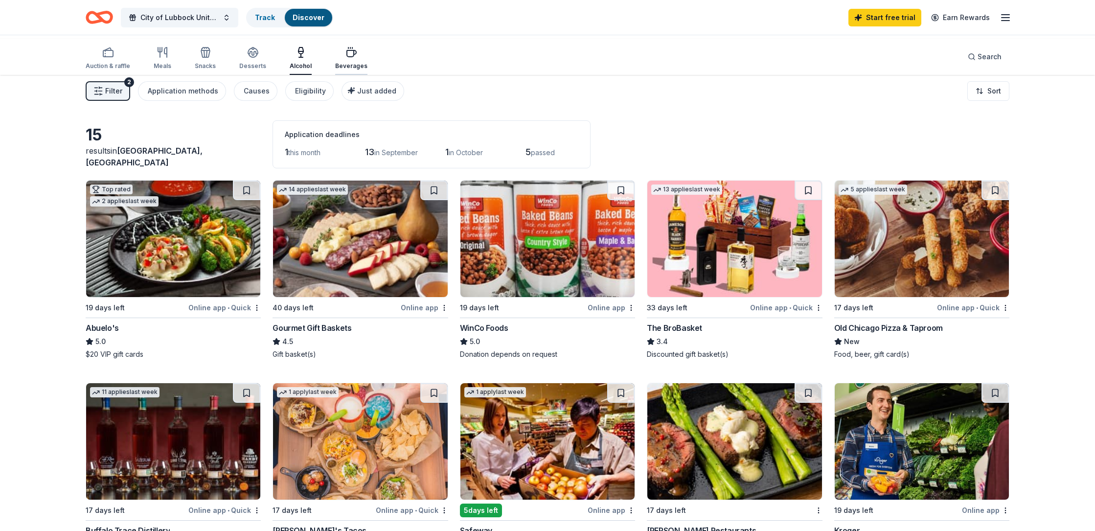
click at [368, 65] on div "Beverages" at bounding box center [351, 57] width 32 height 23
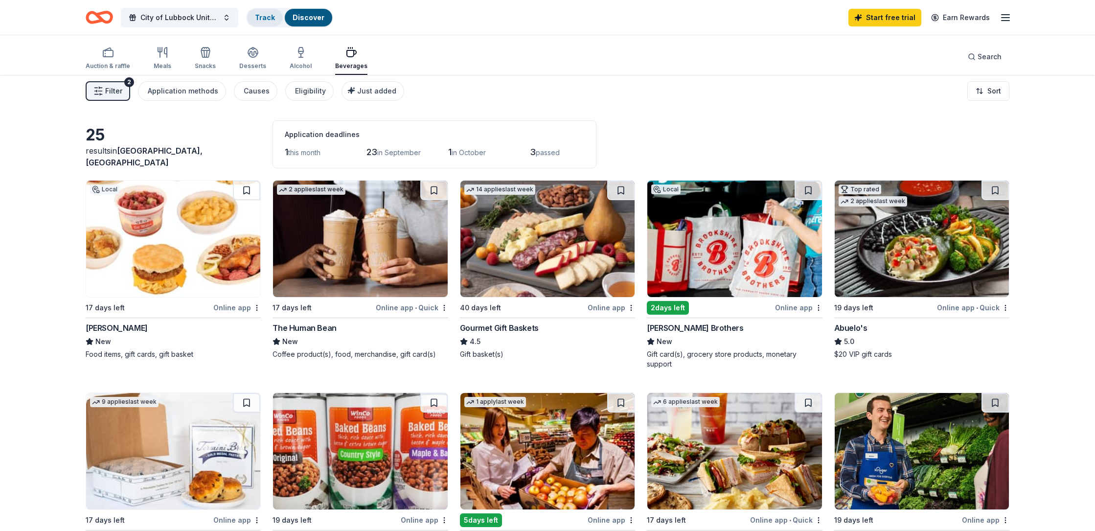
click at [283, 26] on div "Track" at bounding box center [265, 18] width 36 height 18
click at [122, 97] on span "Filter" at bounding box center [113, 91] width 17 height 12
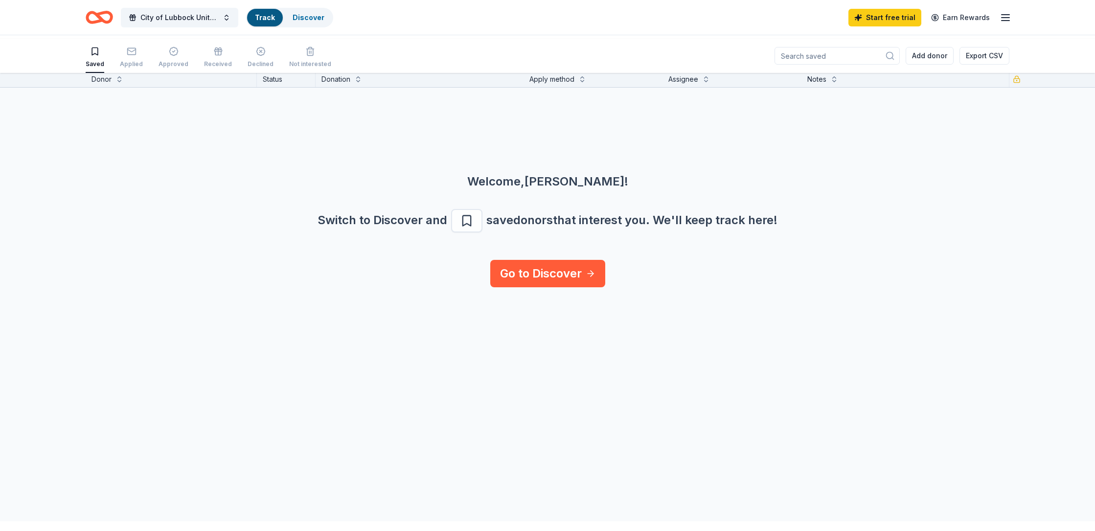
click at [112, 20] on icon "Home" at bounding box center [103, 17] width 15 height 10
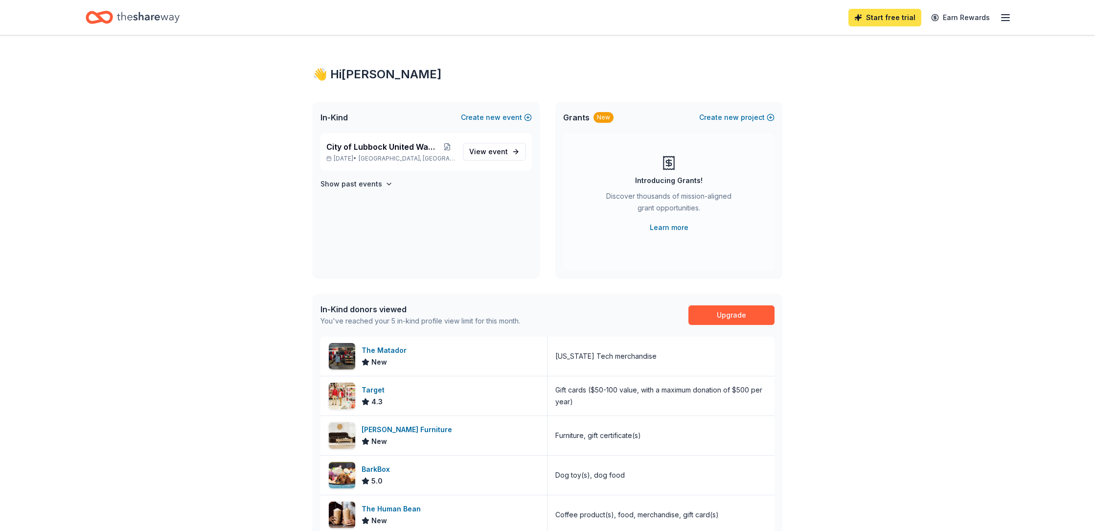
click at [849, 23] on link "Start free trial" at bounding box center [885, 18] width 73 height 18
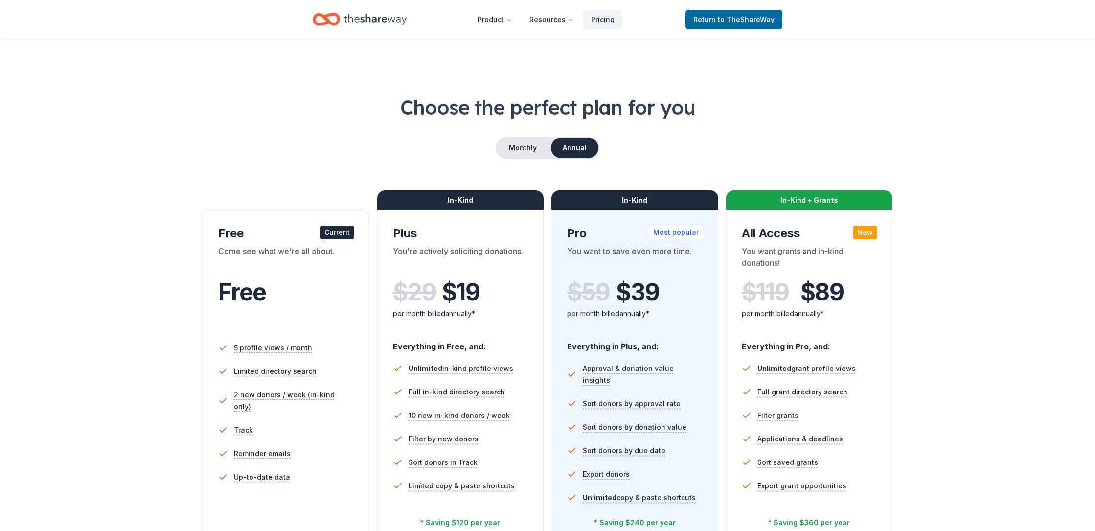
click at [317, 273] on div "Come see what we're all about." at bounding box center [286, 258] width 136 height 27
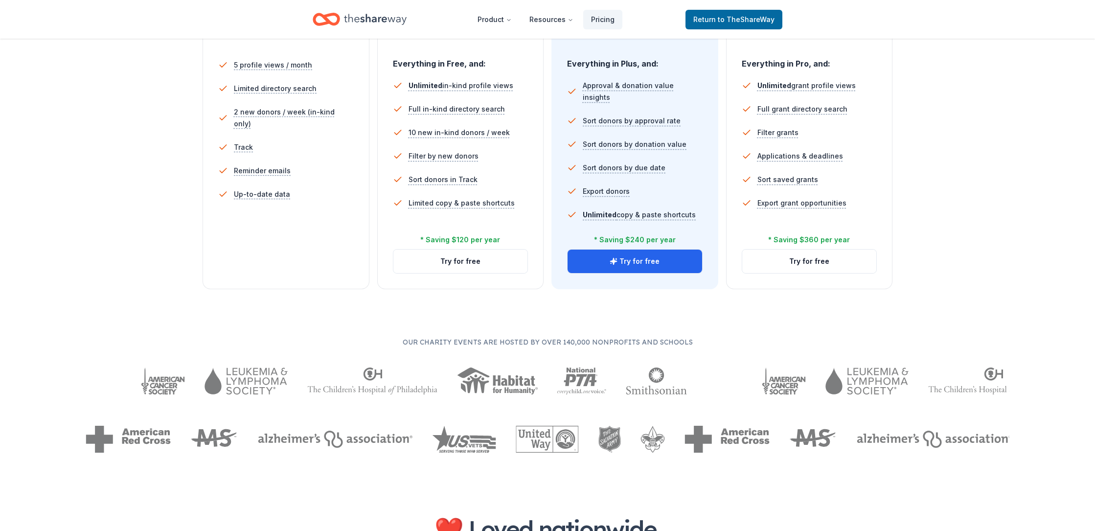
scroll to position [284, 0]
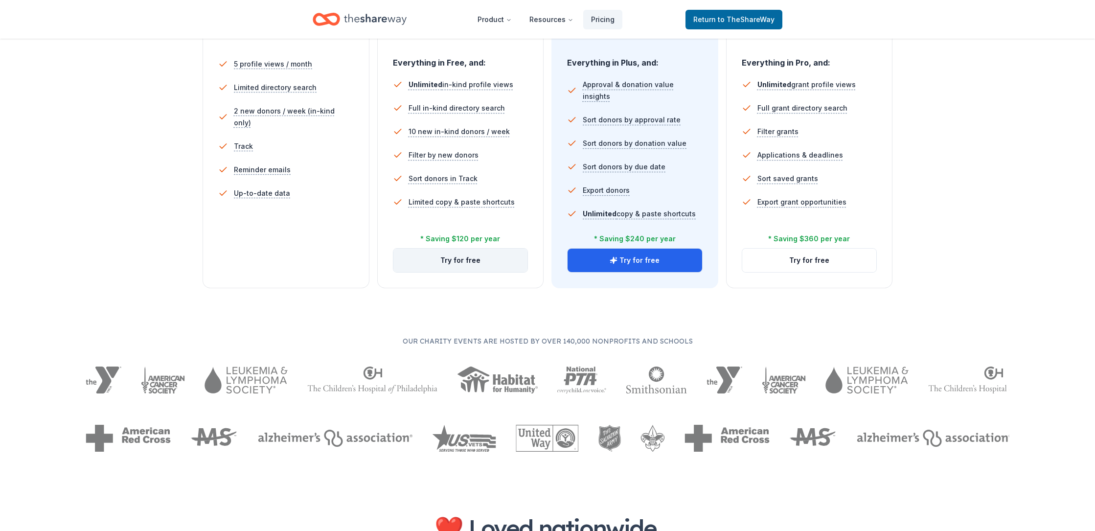
click at [468, 272] on button "Try for free" at bounding box center [460, 260] width 135 height 23
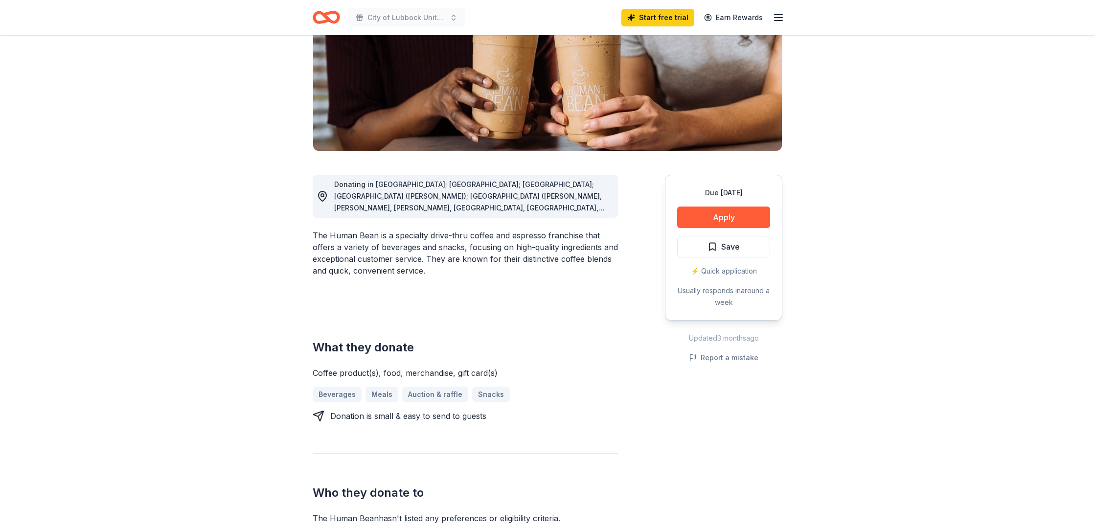
scroll to position [147, 0]
click at [374, 276] on div "The Human Bean is a specialty drive-thru coffee and espresso franchise that off…" at bounding box center [465, 252] width 305 height 47
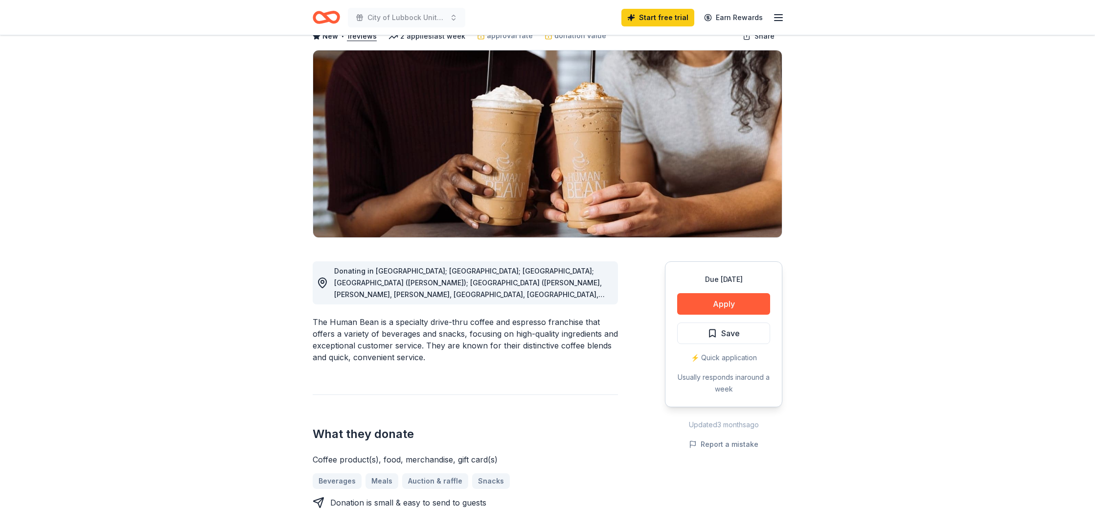
scroll to position [0, 0]
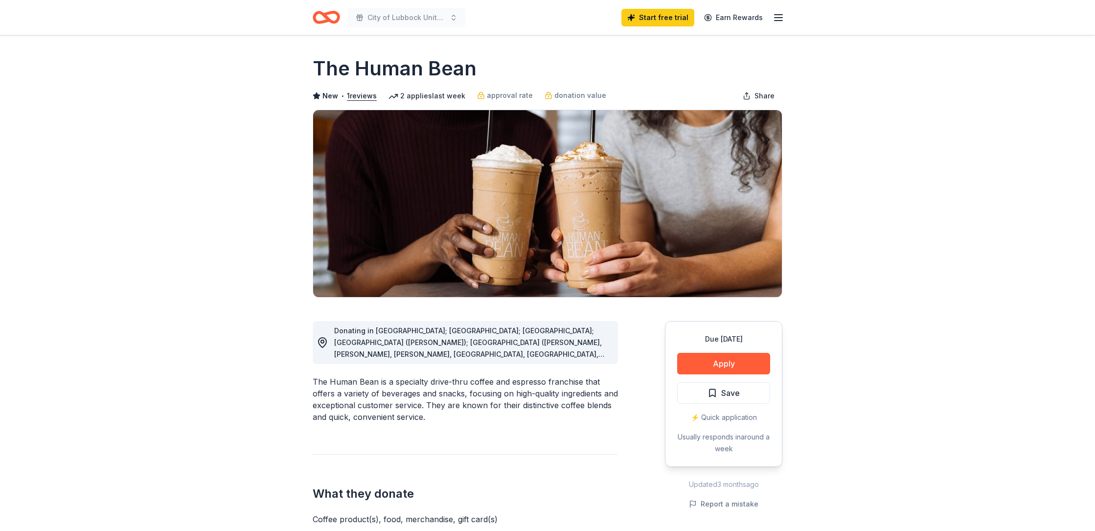
click at [713, 436] on div "Due in 17 days Apply Save ⚡️ Quick application Usually responds in around a week" at bounding box center [723, 394] width 117 height 146
click at [704, 374] on button "Apply" at bounding box center [723, 364] width 93 height 22
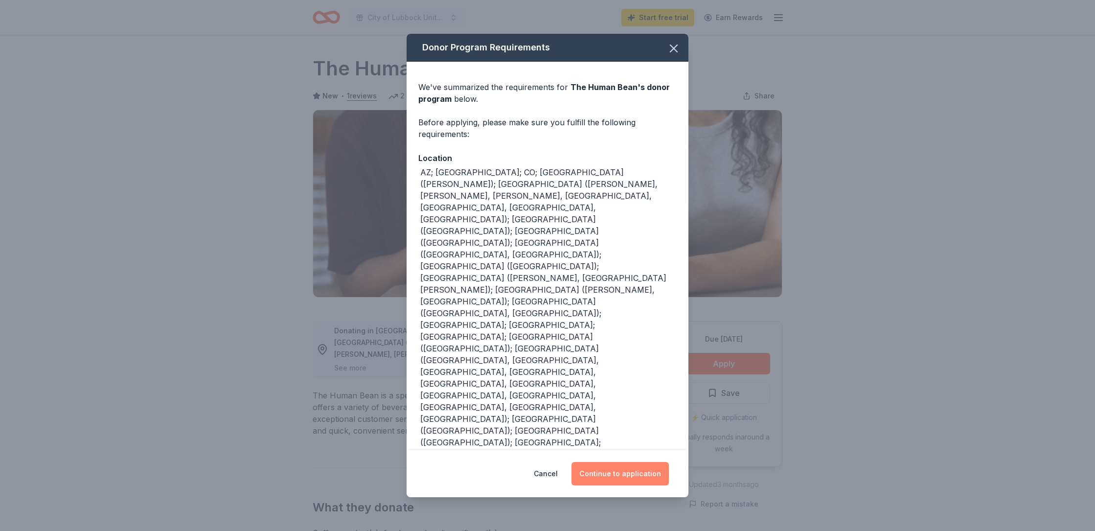
click at [652, 462] on button "Continue to application" at bounding box center [620, 473] width 97 height 23
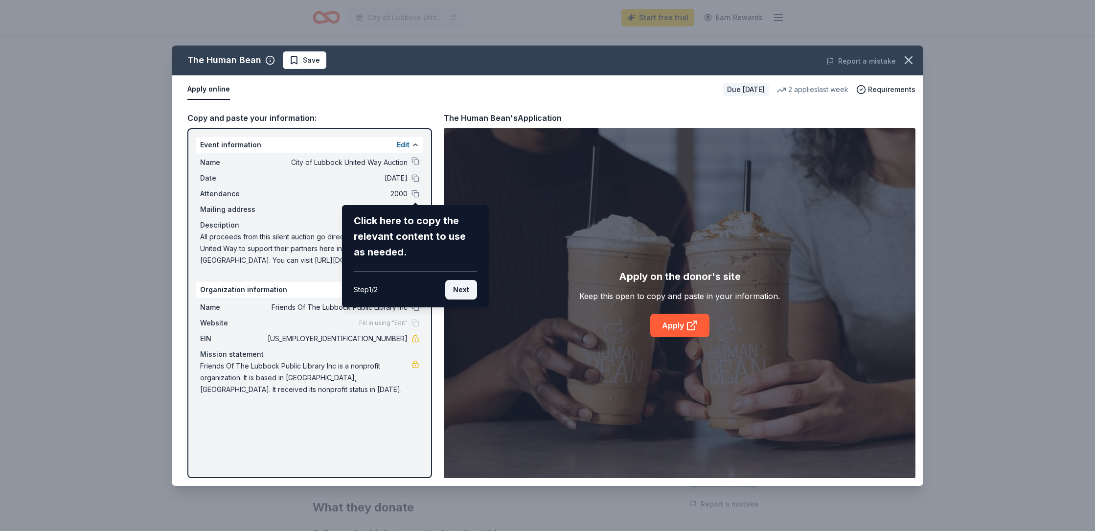
click at [446, 300] on button "Next" at bounding box center [461, 290] width 32 height 20
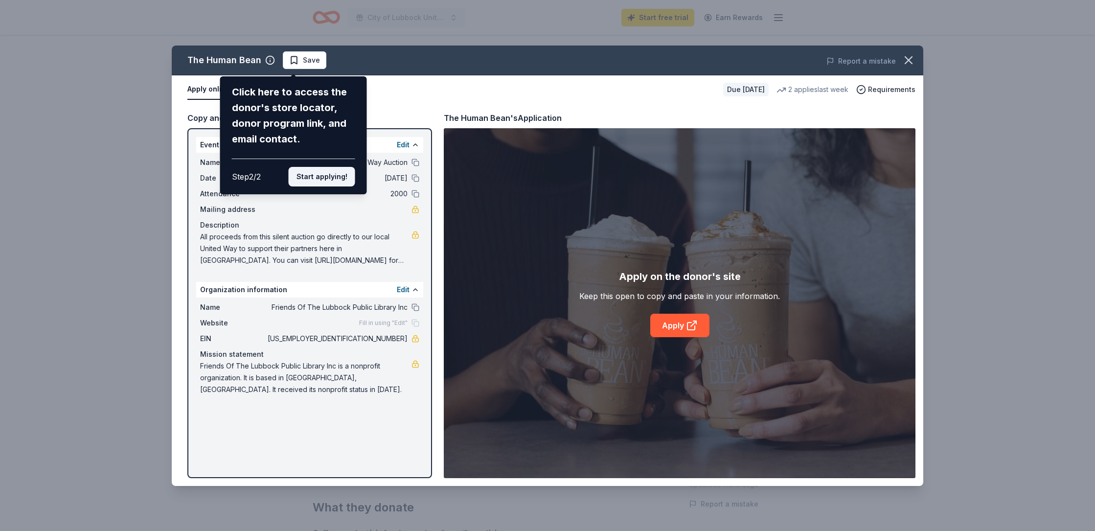
click at [309, 186] on button "Start applying!" at bounding box center [322, 177] width 67 height 20
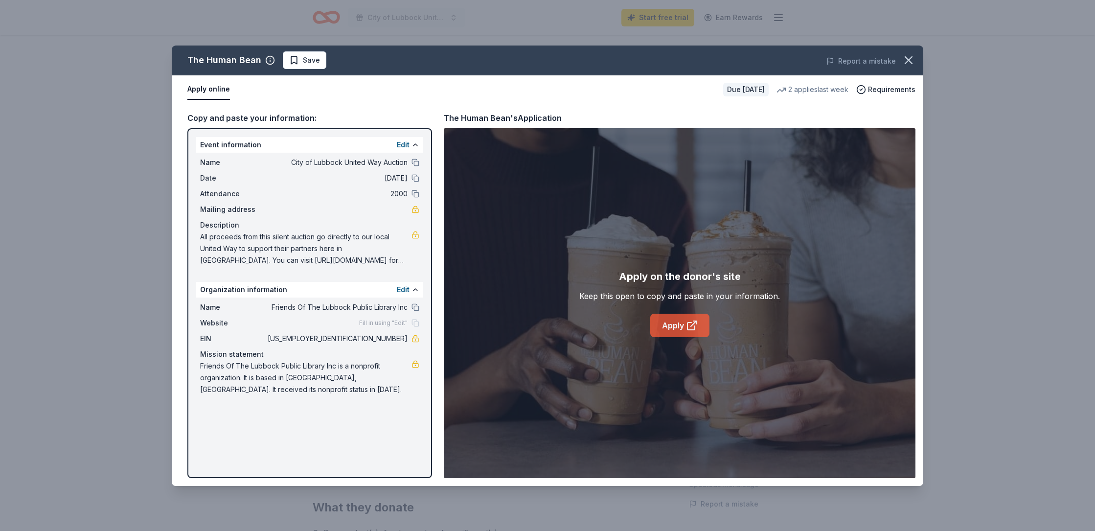
click at [686, 333] on link "Apply" at bounding box center [679, 325] width 59 height 23
click at [908, 65] on icon "button" at bounding box center [909, 60] width 14 height 14
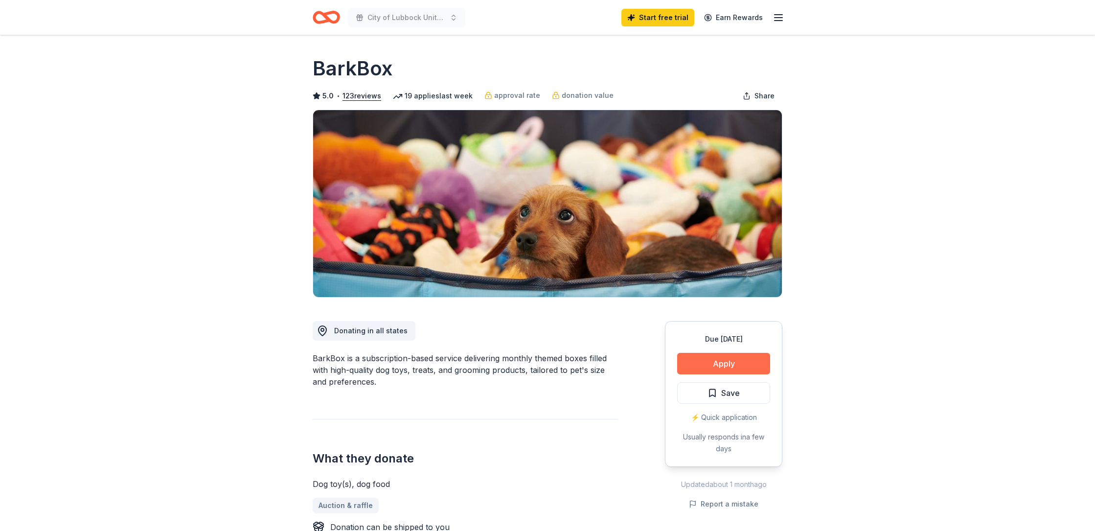
click at [719, 374] on button "Apply" at bounding box center [723, 364] width 93 height 22
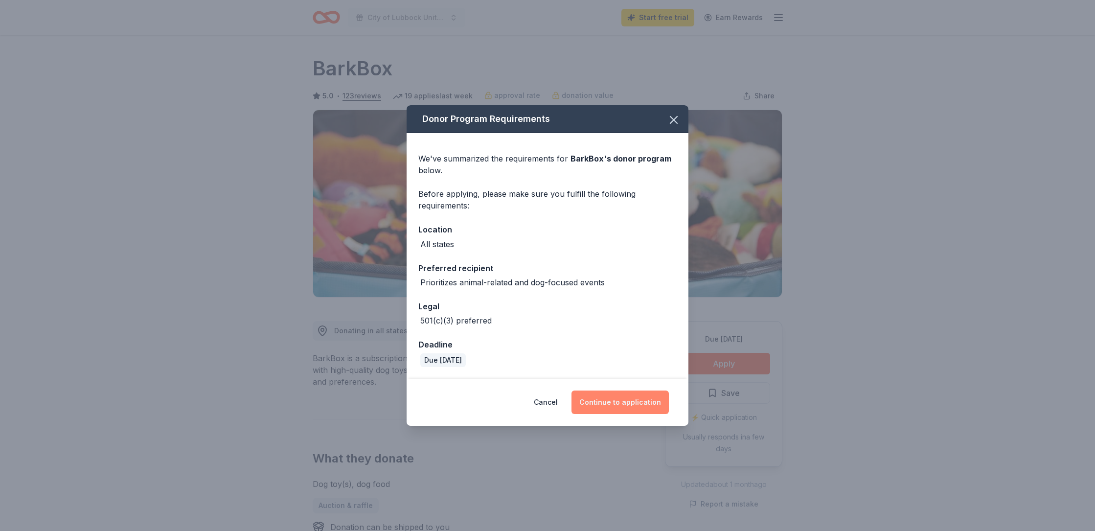
click at [639, 414] on button "Continue to application" at bounding box center [620, 402] width 97 height 23
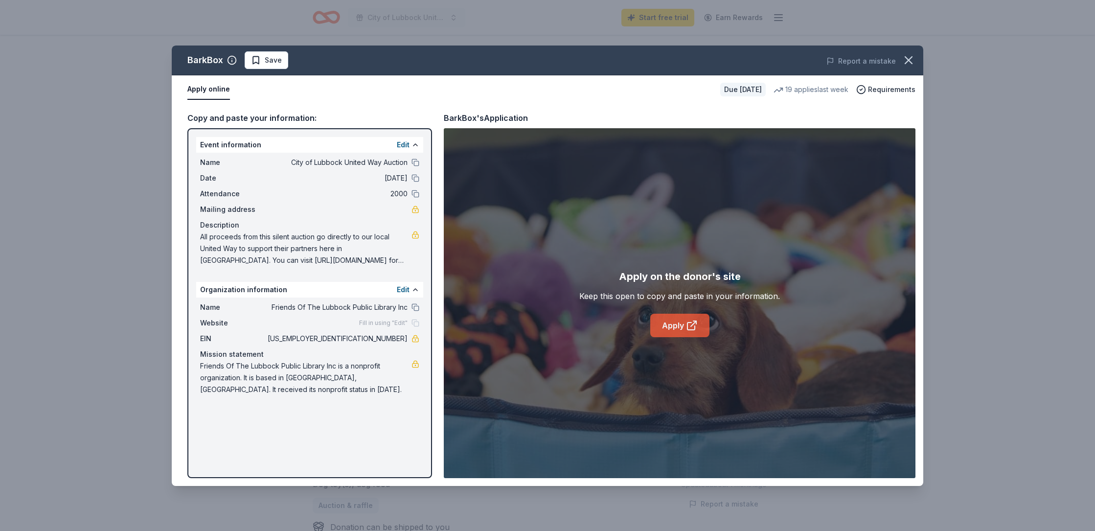
click at [669, 337] on link "Apply" at bounding box center [679, 325] width 59 height 23
click at [902, 64] on icon "button" at bounding box center [909, 60] width 14 height 14
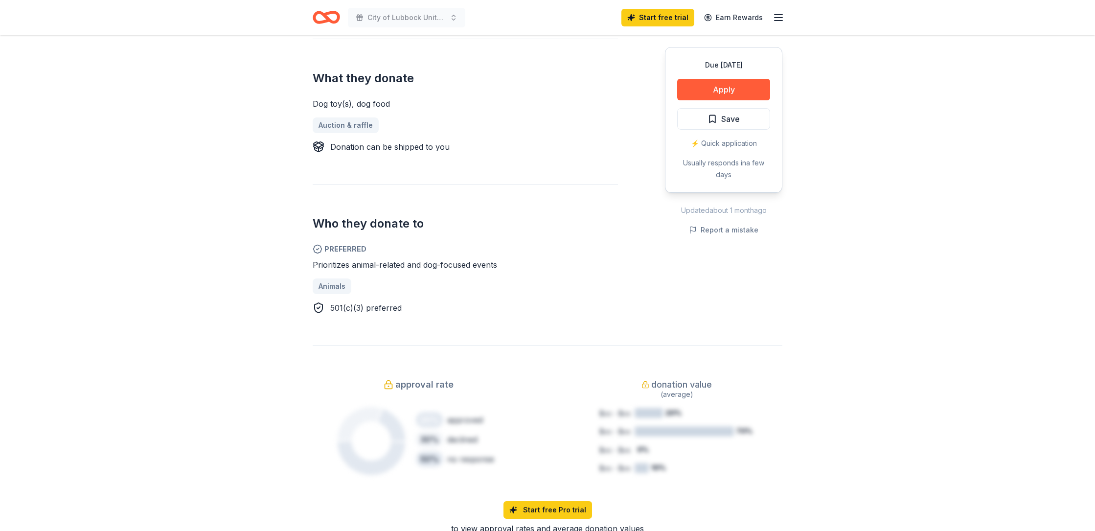
scroll to position [386, 0]
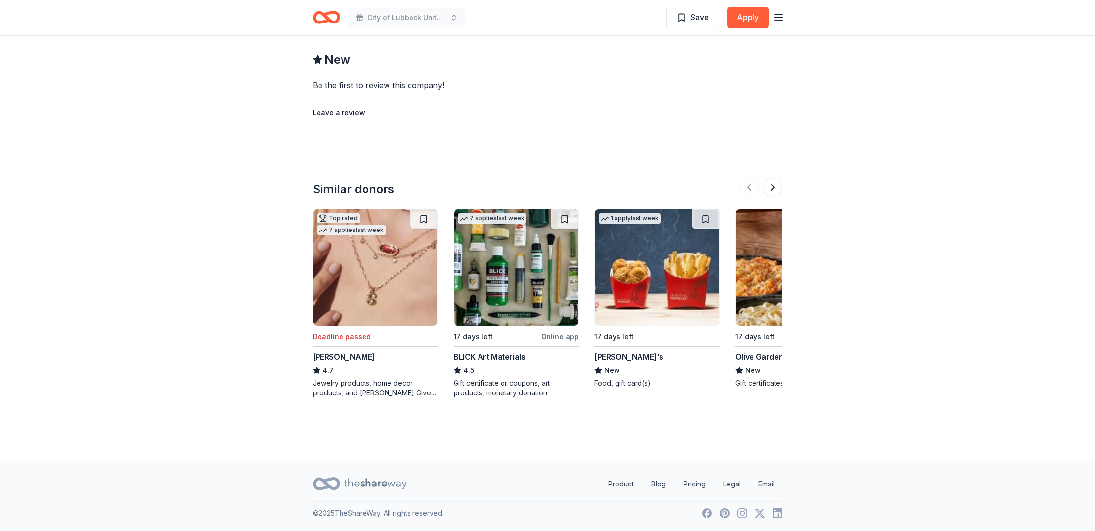
scroll to position [1136, 0]
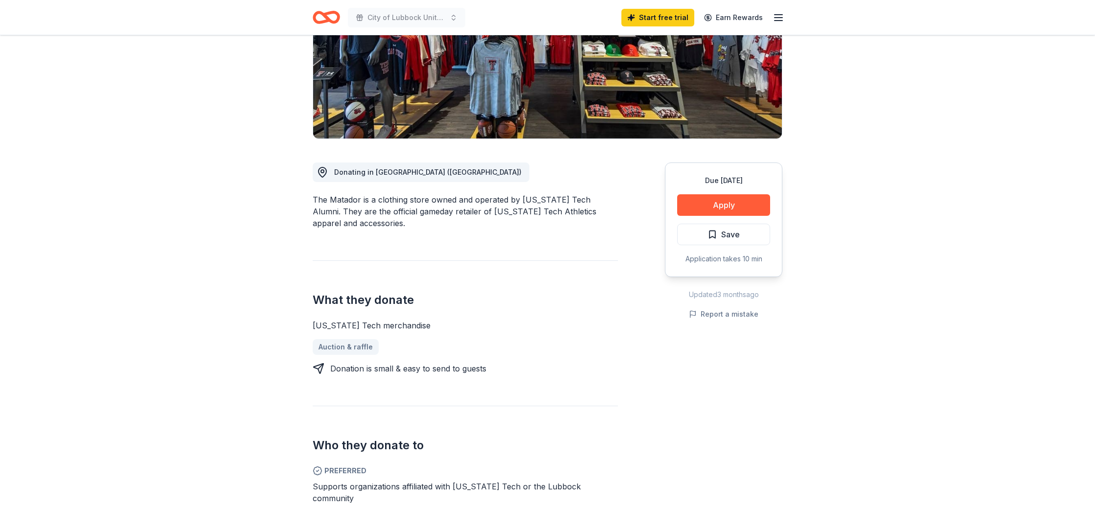
scroll to position [150, 0]
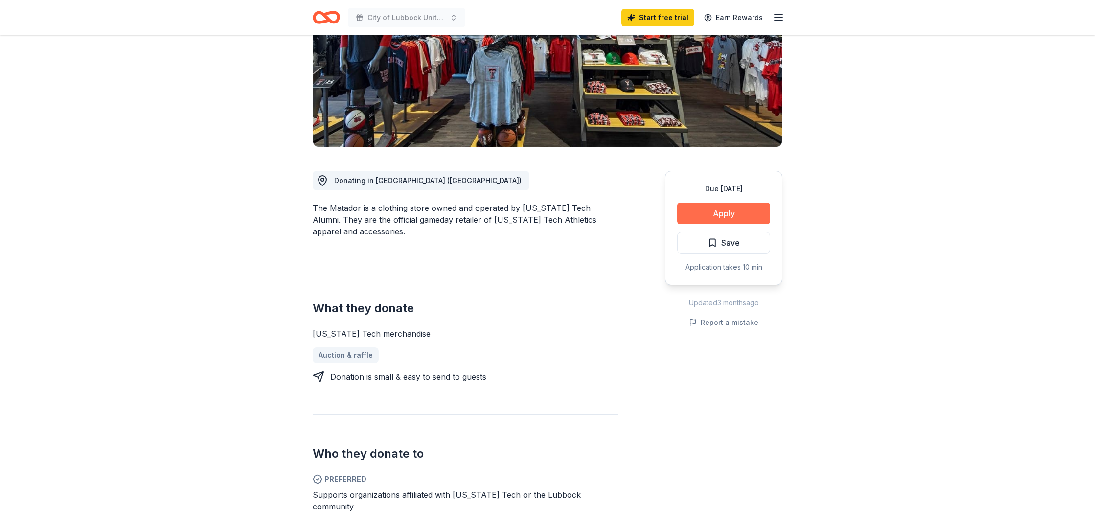
click at [677, 224] on button "Apply" at bounding box center [723, 214] width 93 height 22
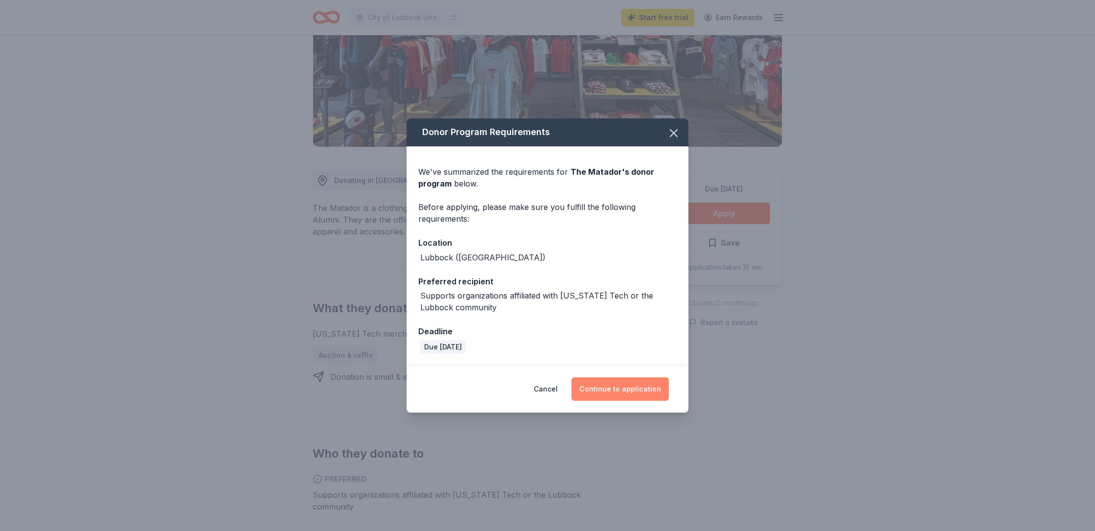
click at [620, 401] on button "Continue to application" at bounding box center [620, 388] width 97 height 23
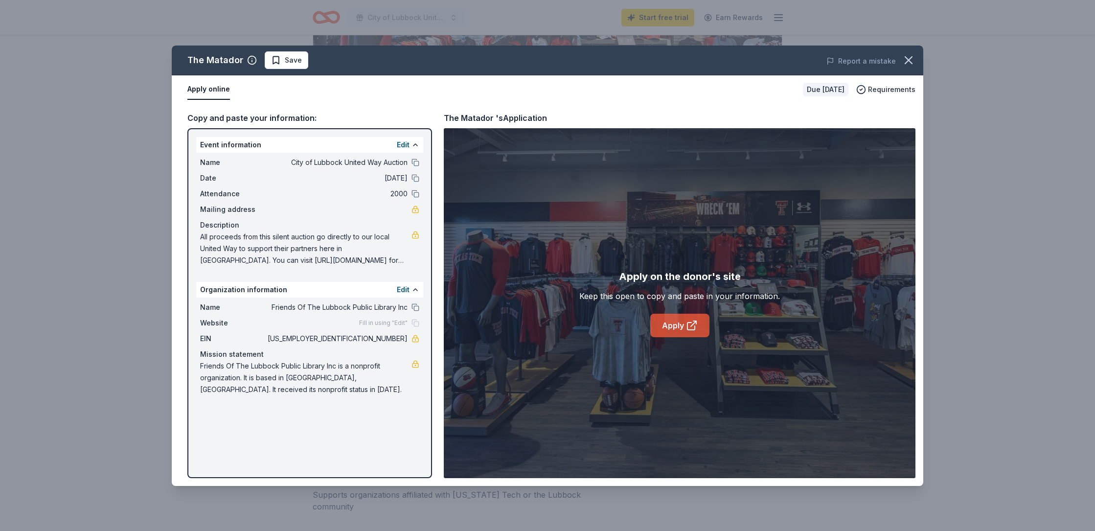
click at [670, 337] on link "Apply" at bounding box center [679, 325] width 59 height 23
click at [904, 67] on icon "button" at bounding box center [909, 60] width 14 height 14
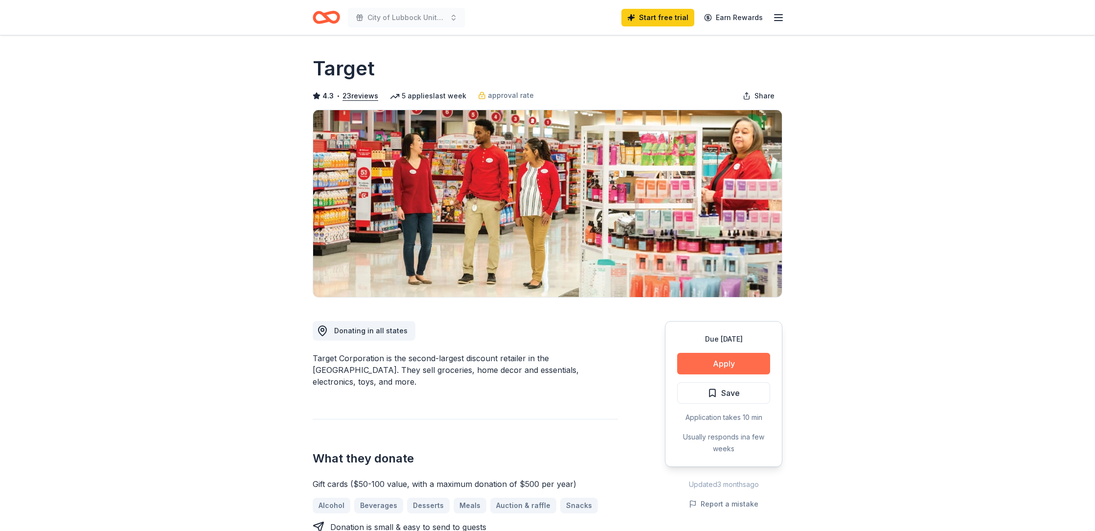
click at [702, 374] on button "Apply" at bounding box center [723, 364] width 93 height 22
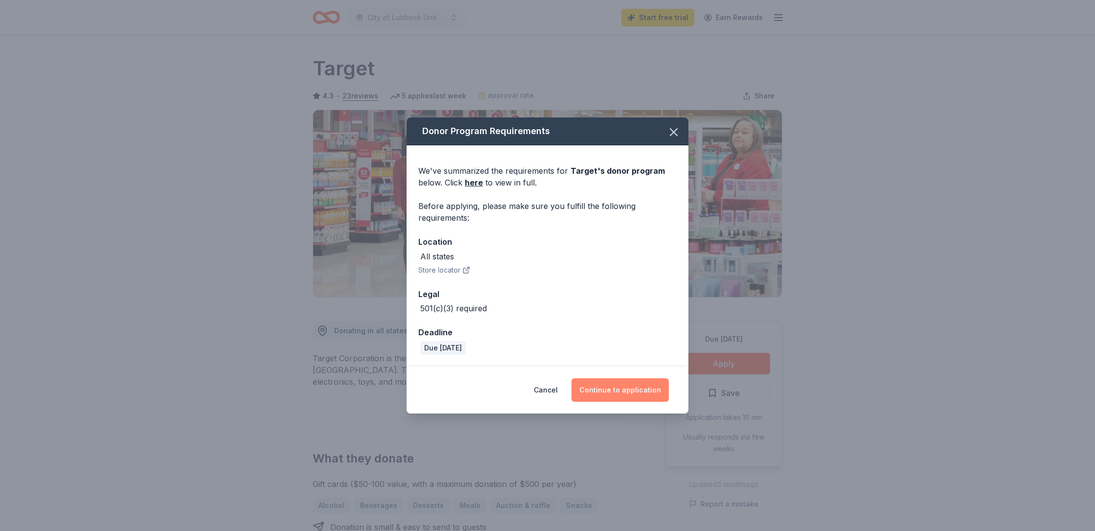
click at [655, 402] on button "Continue to application" at bounding box center [620, 389] width 97 height 23
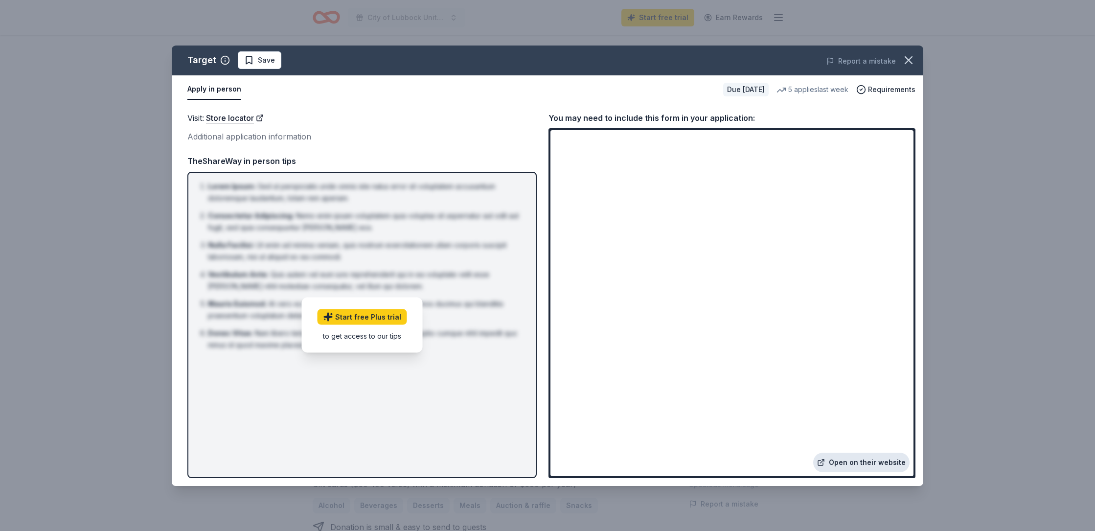
click at [827, 459] on link "Open on their website" at bounding box center [861, 463] width 96 height 20
click at [898, 68] on button "button" at bounding box center [909, 60] width 22 height 22
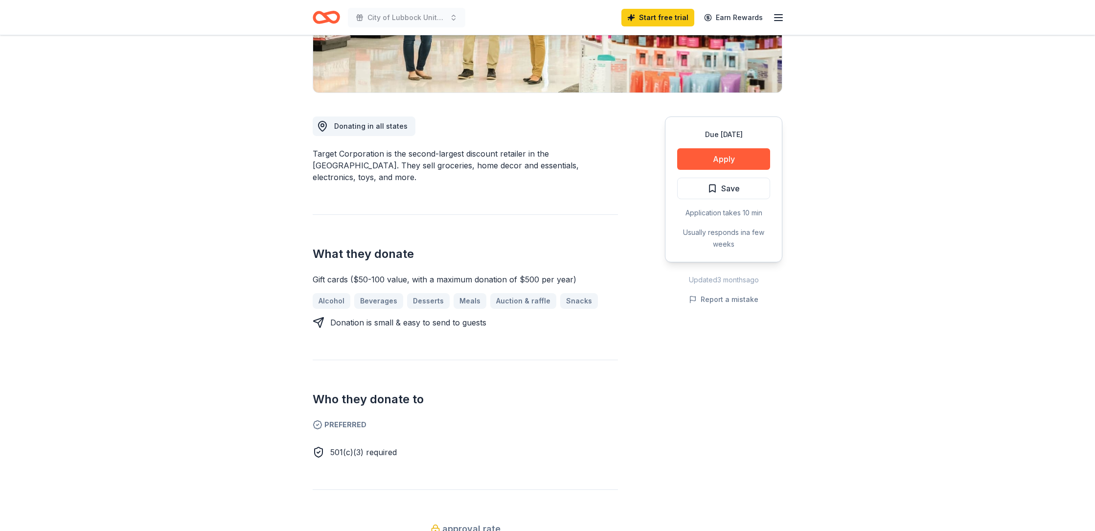
scroll to position [208, 0]
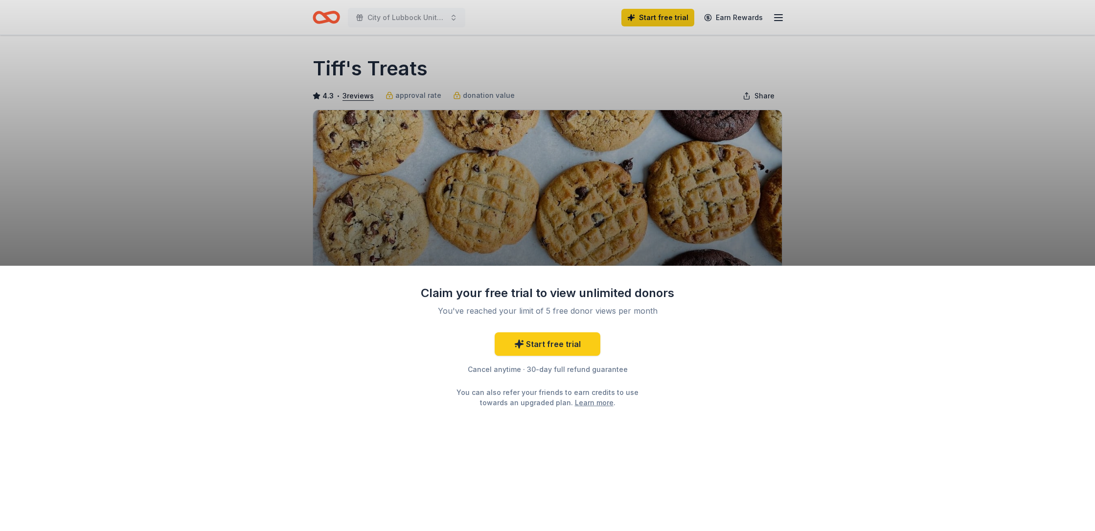
click at [463, 169] on div "Claim your free trial to view unlimited donors You've reached your limit of 5 f…" at bounding box center [547, 265] width 1095 height 531
